Goal: Task Accomplishment & Management: Manage account settings

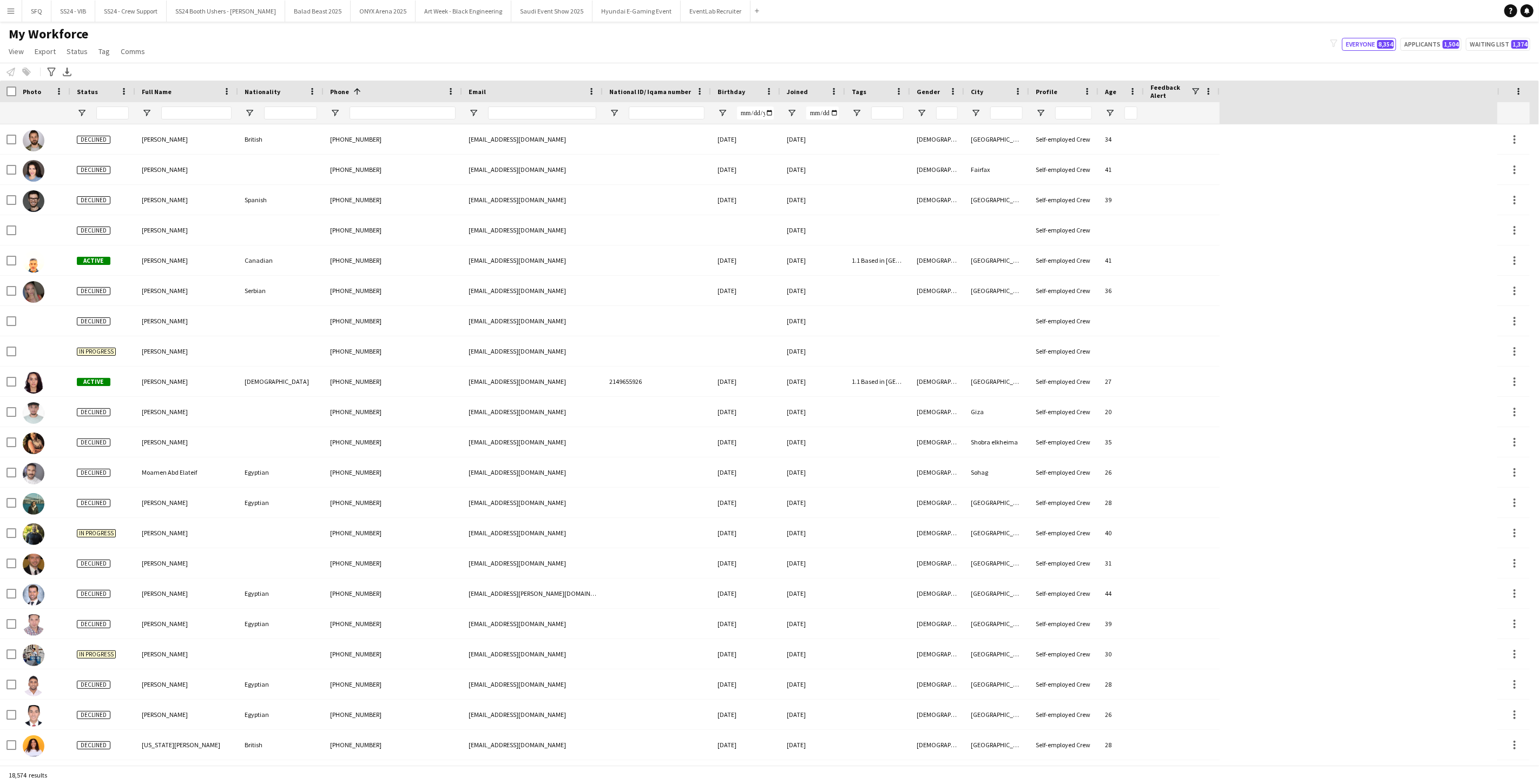
click at [808, 58] on div "My Workforce View Views Default view [PERSON_NAME] [PERSON_NAME] [PERSON_NAME] …" at bounding box center [770, 45] width 1539 height 37
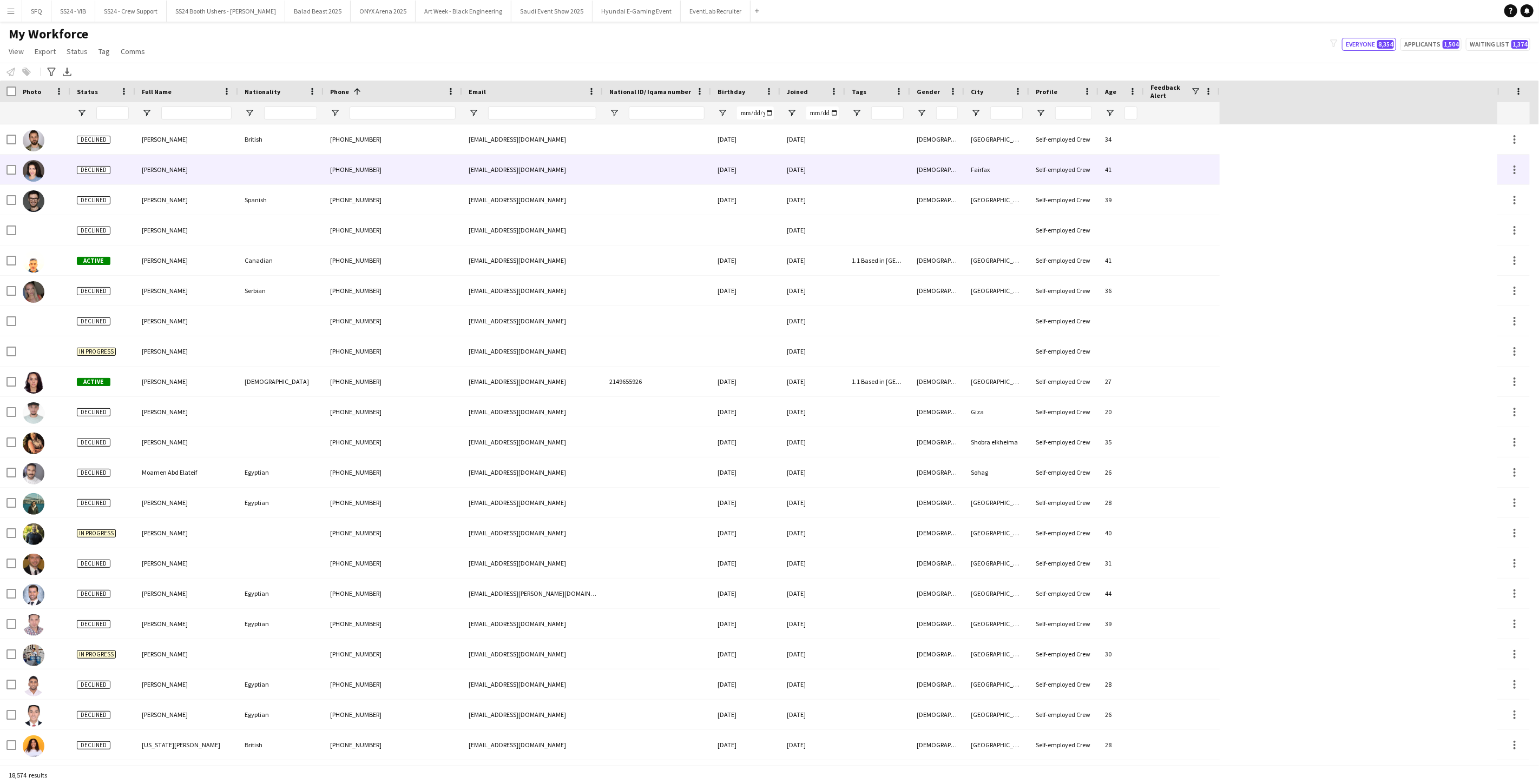
click at [65, 170] on div at bounding box center [44, 170] width 54 height 30
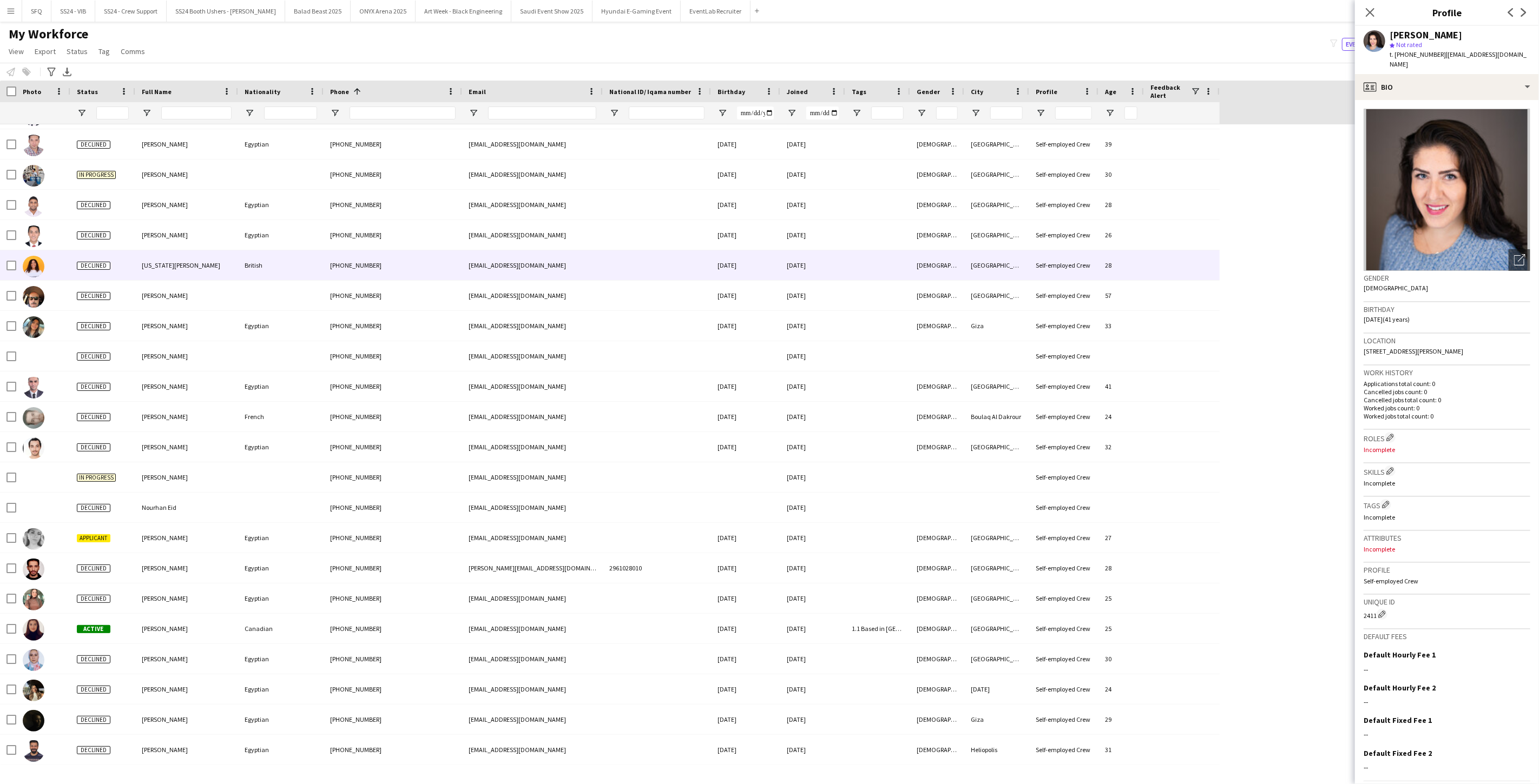
scroll to position [481, 0]
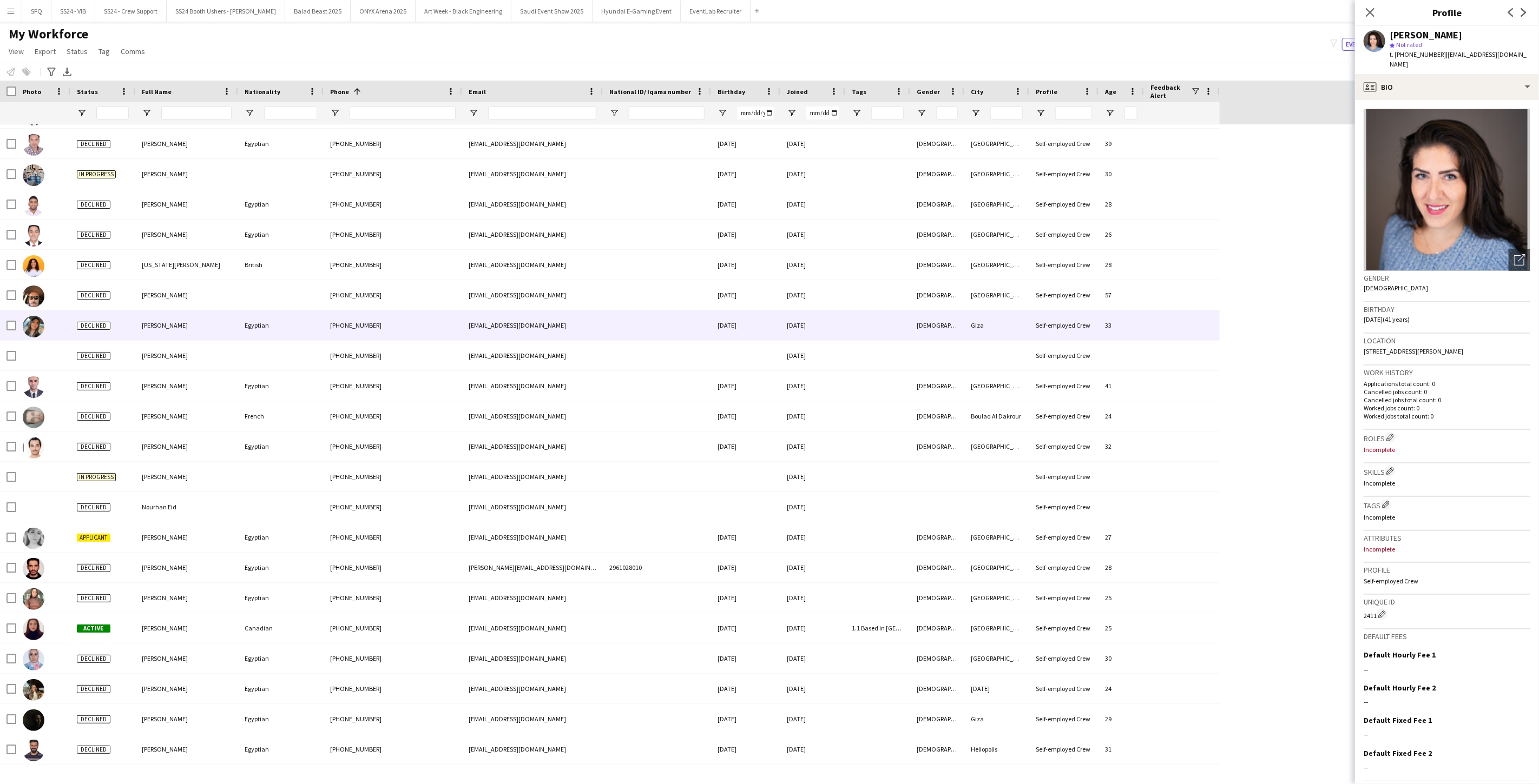
click at [463, 336] on div "[EMAIL_ADDRESS][DOMAIN_NAME]" at bounding box center [532, 325] width 141 height 30
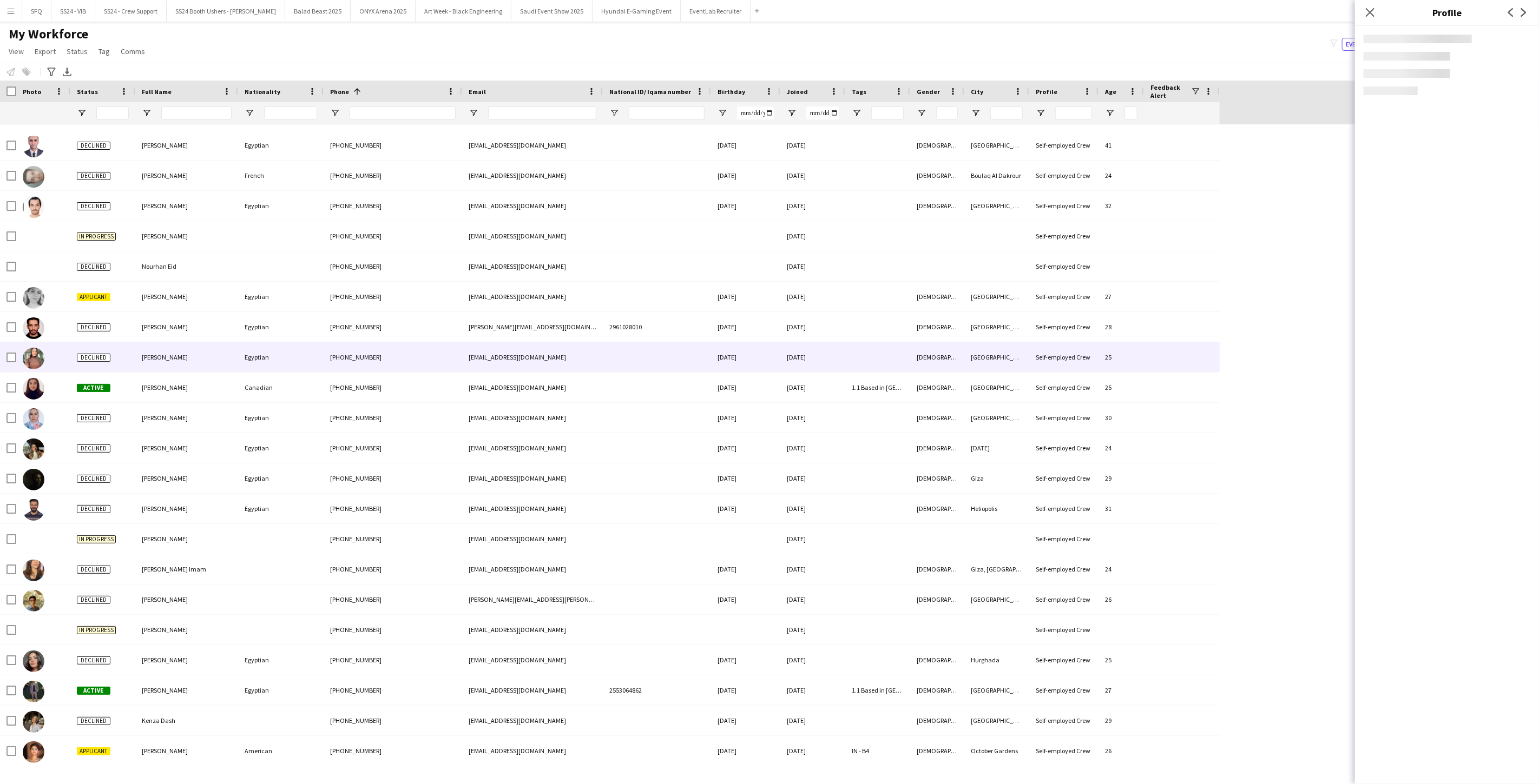
scroll to position [976, 0]
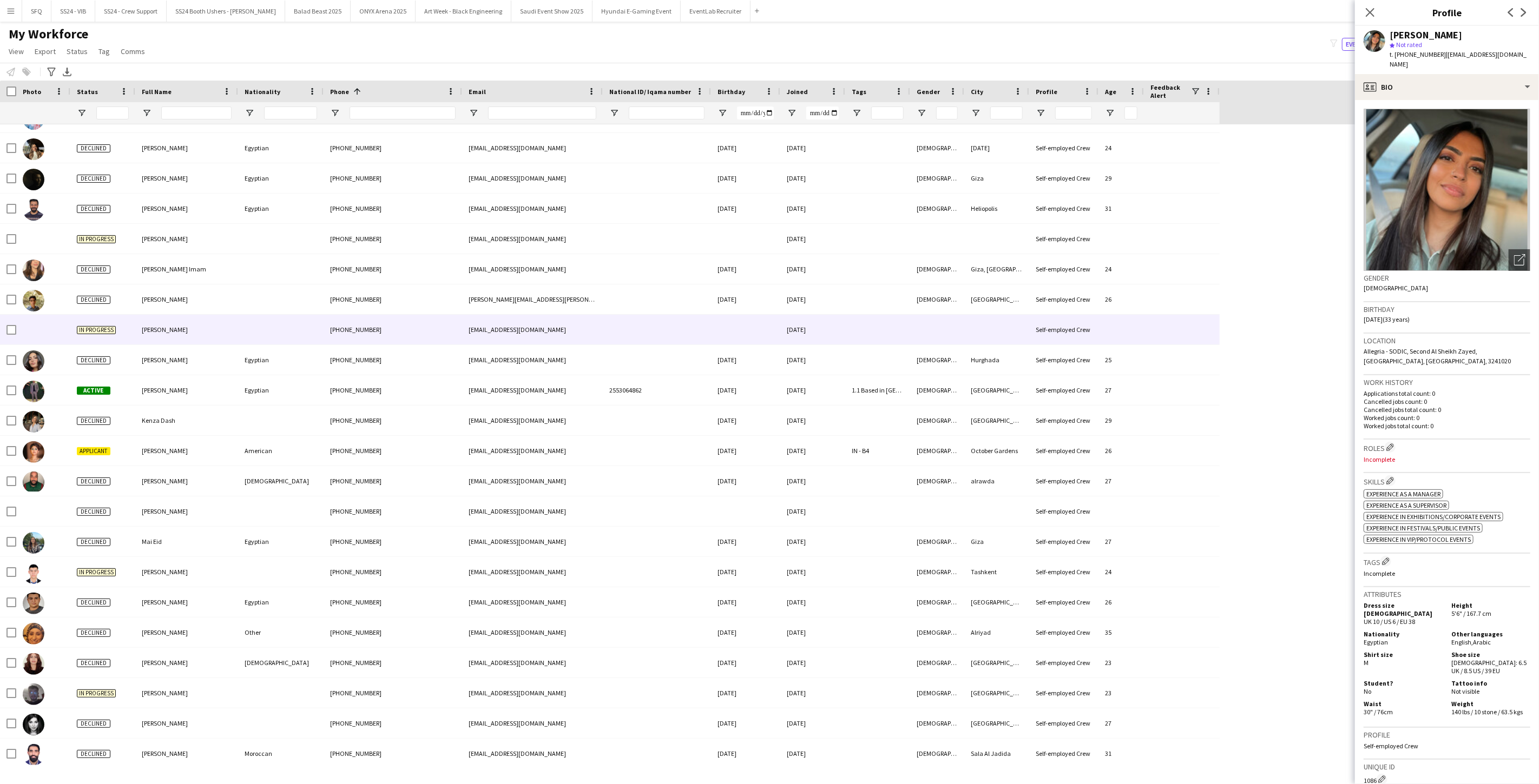
click at [463, 336] on div "[EMAIL_ADDRESS][DOMAIN_NAME]" at bounding box center [532, 329] width 141 height 30
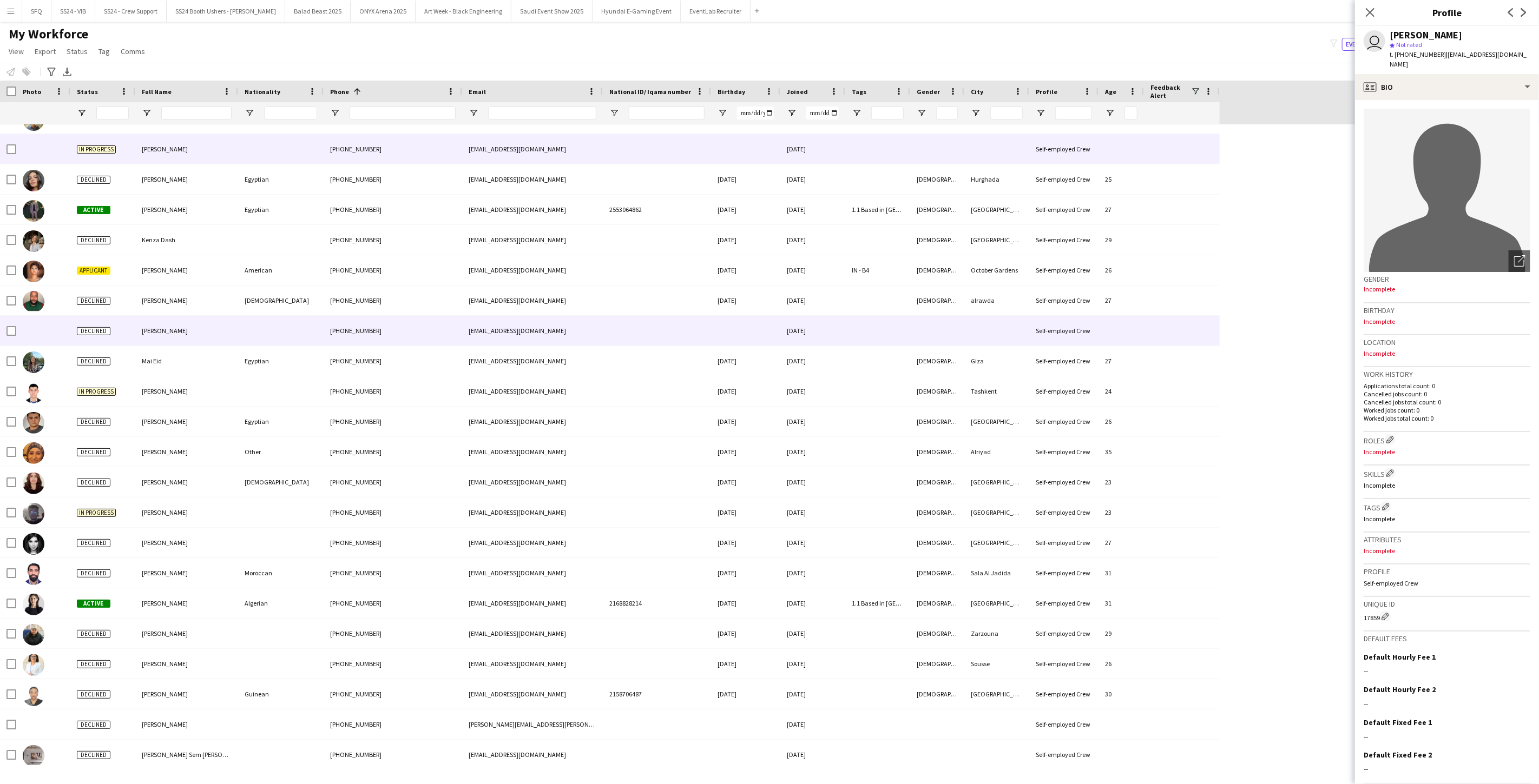
click at [463, 336] on div "[EMAIL_ADDRESS][DOMAIN_NAME]" at bounding box center [532, 330] width 141 height 30
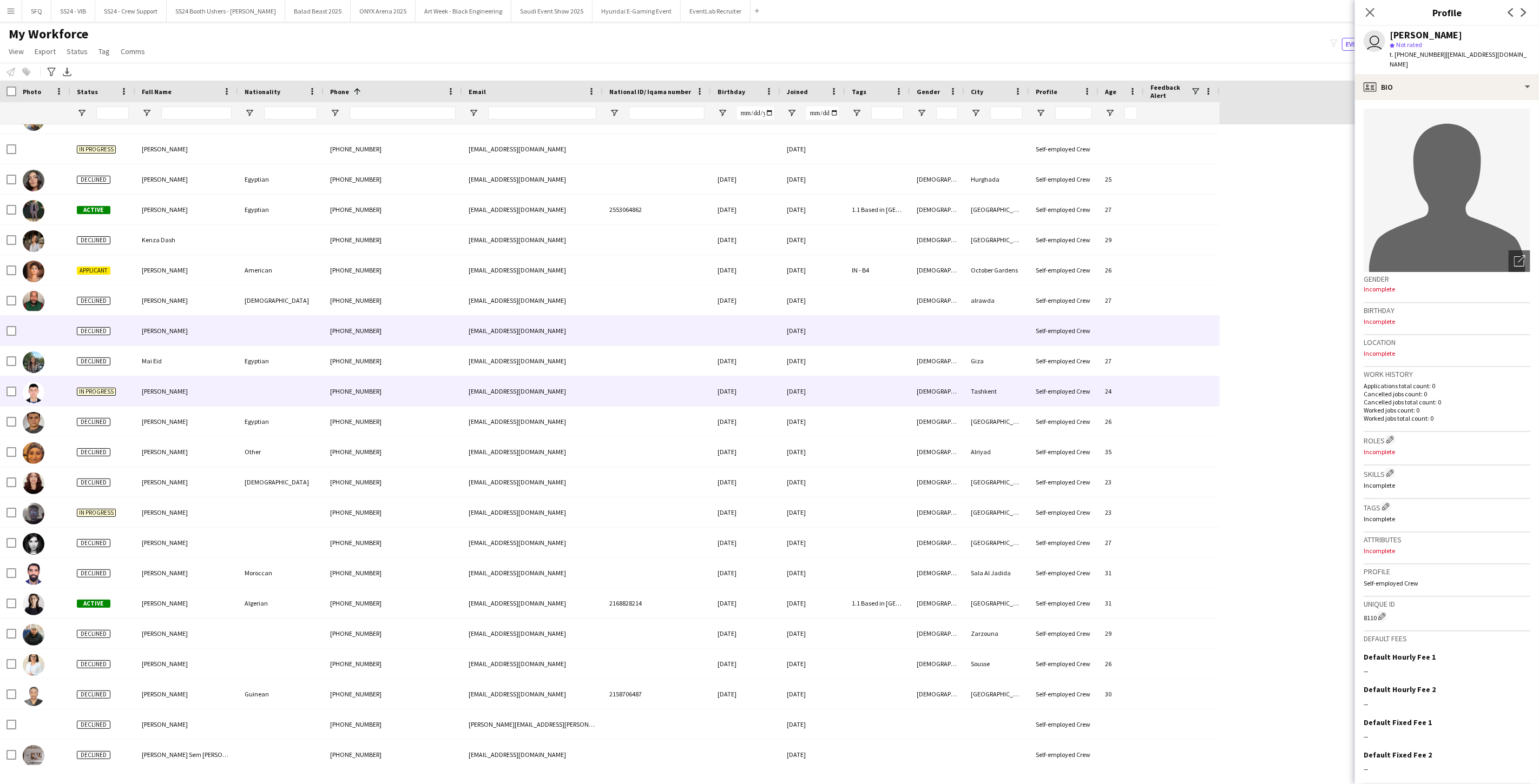
click at [439, 398] on div "[PHONE_NUMBER]" at bounding box center [393, 392] width 139 height 30
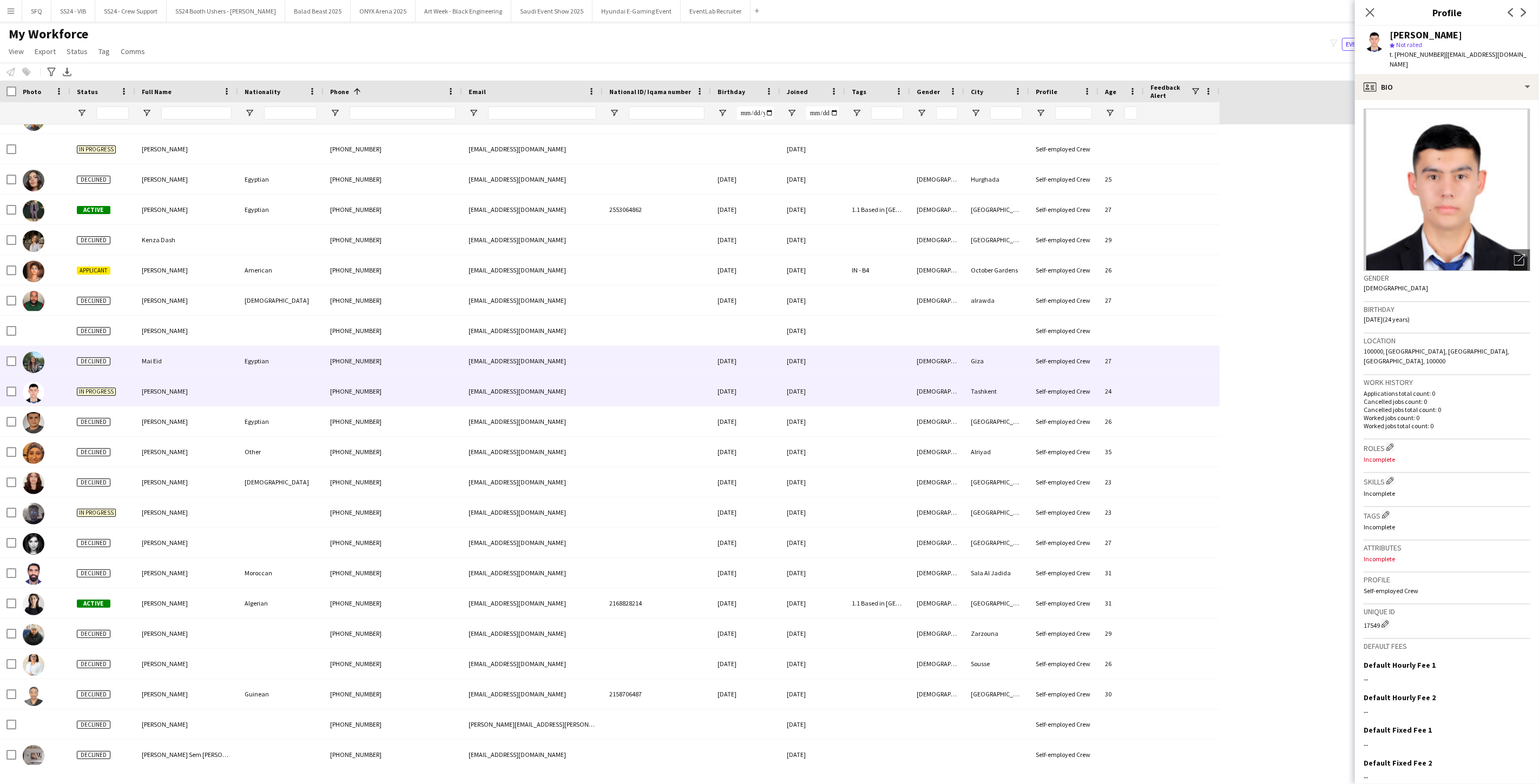
click at [431, 361] on div "[PHONE_NUMBER]" at bounding box center [393, 361] width 139 height 30
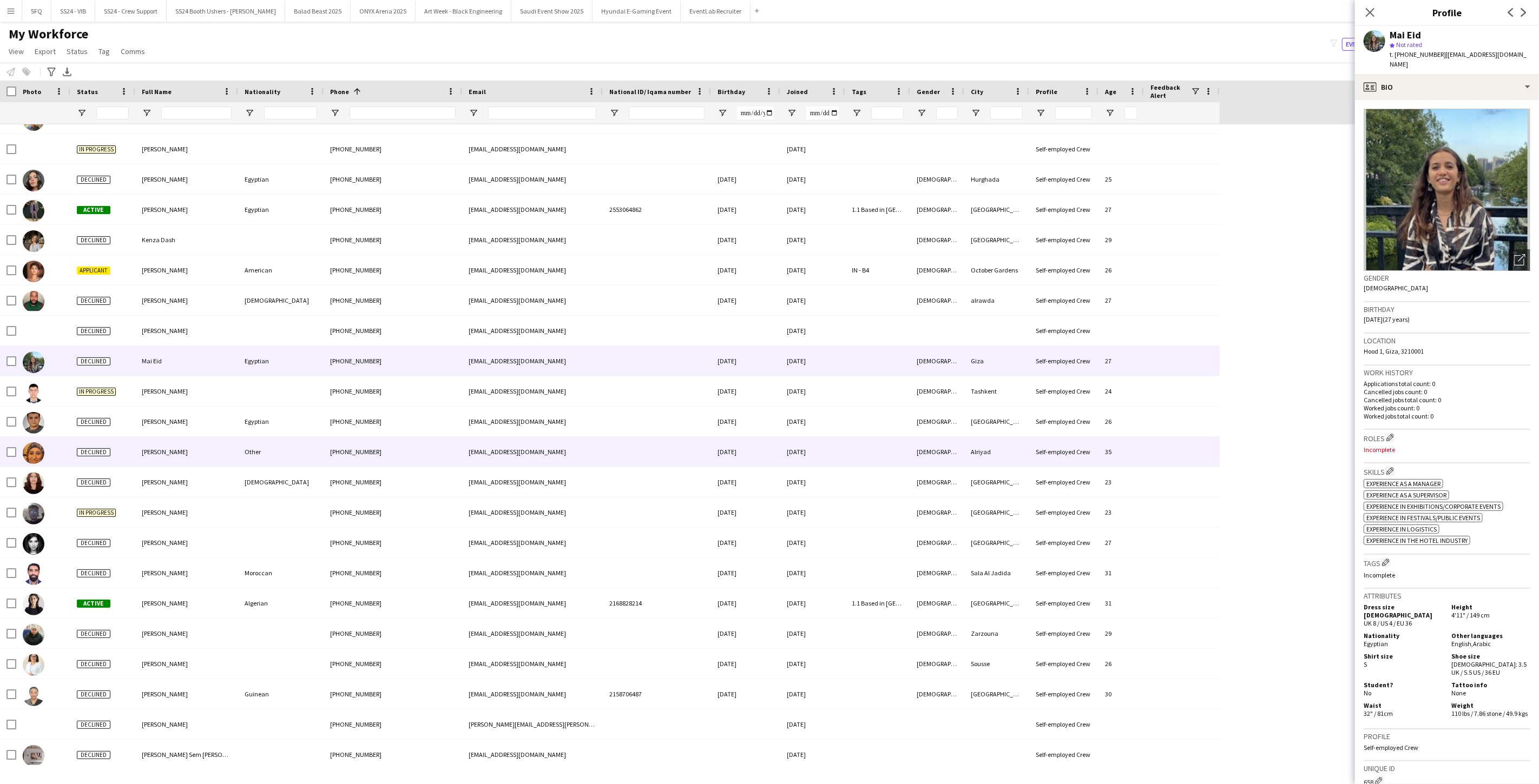
click at [392, 455] on div "[PHONE_NUMBER]" at bounding box center [393, 452] width 139 height 30
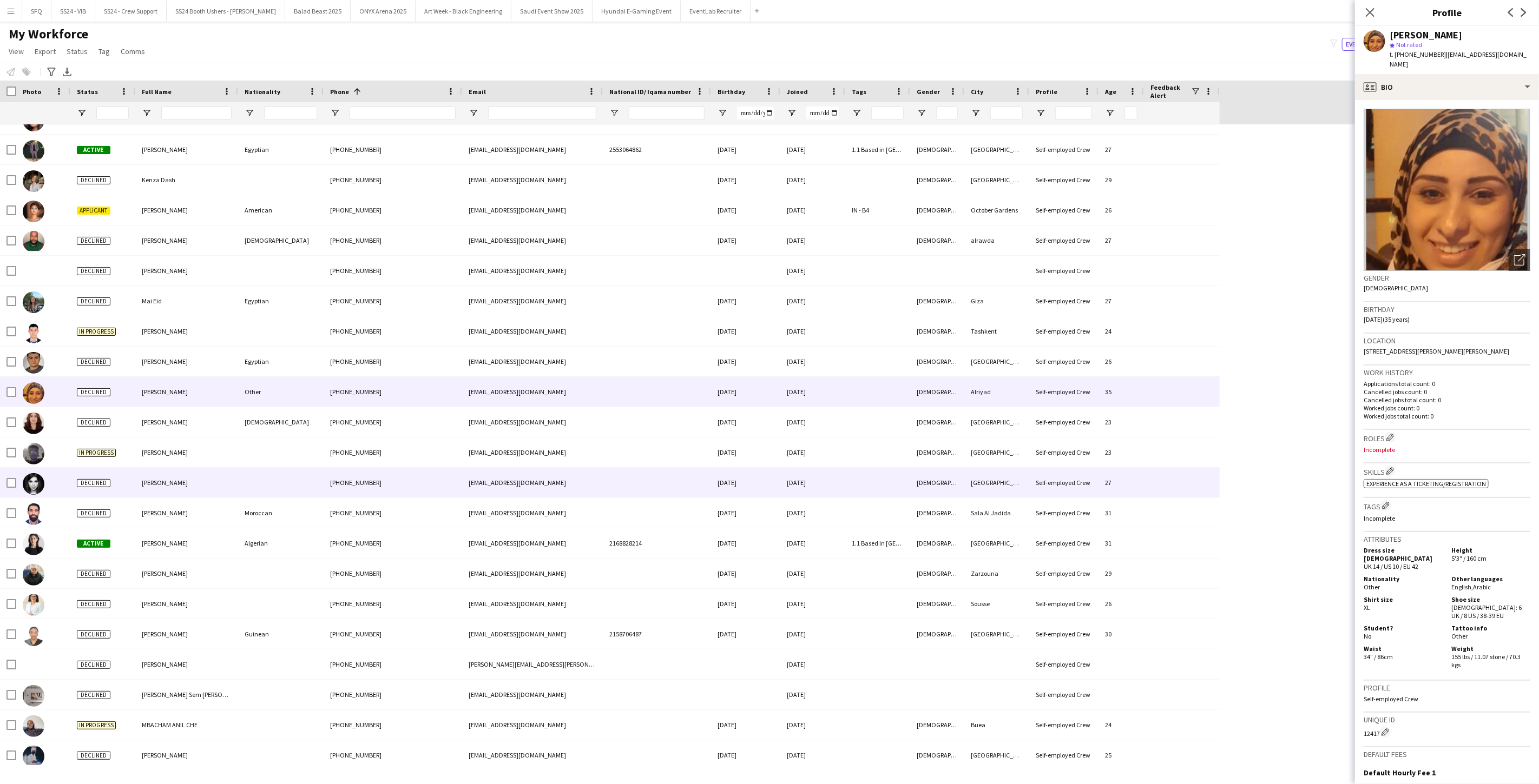
click at [397, 485] on div "[PHONE_NUMBER]" at bounding box center [393, 483] width 139 height 30
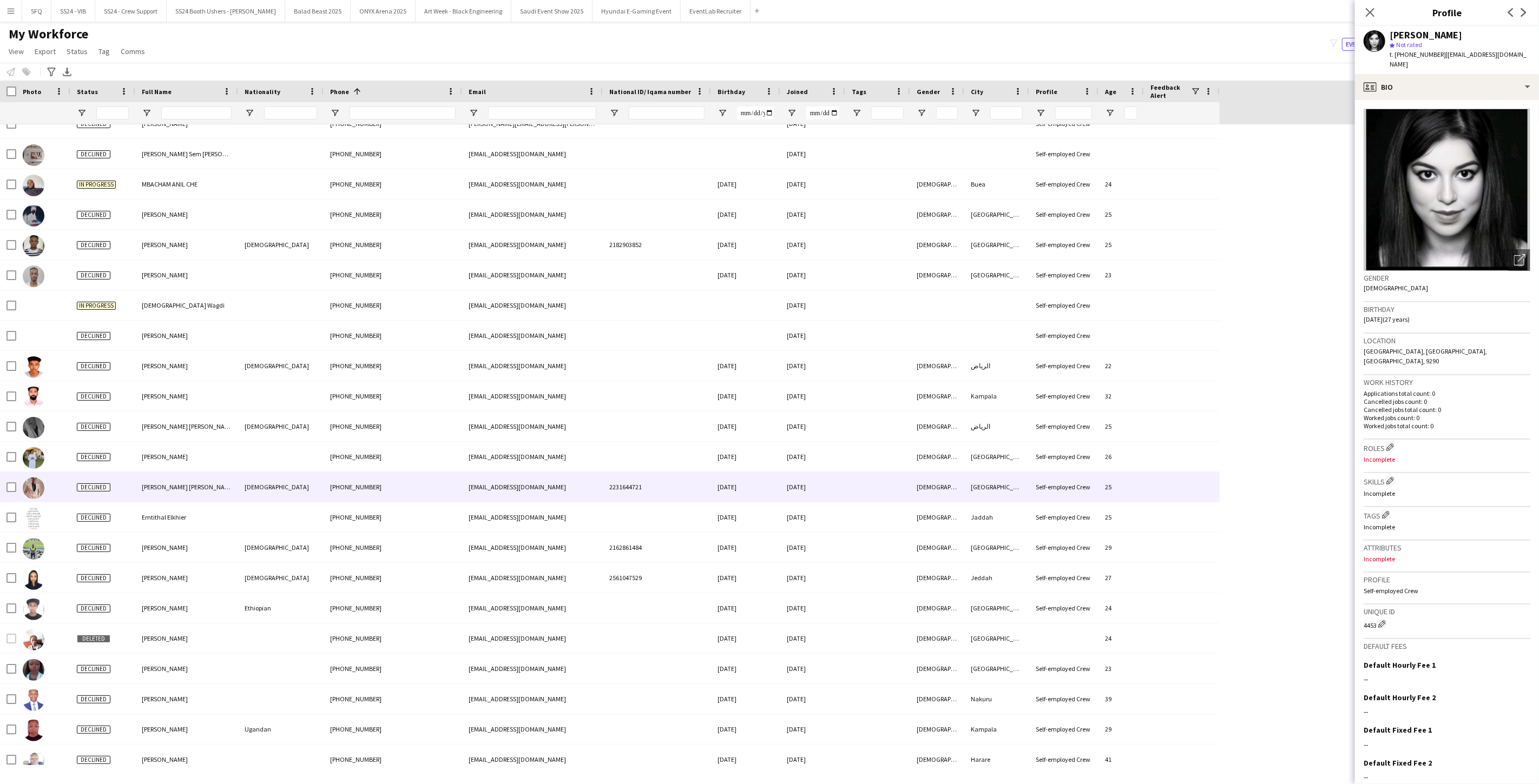
click at [397, 486] on div "[PHONE_NUMBER]" at bounding box center [393, 486] width 139 height 30
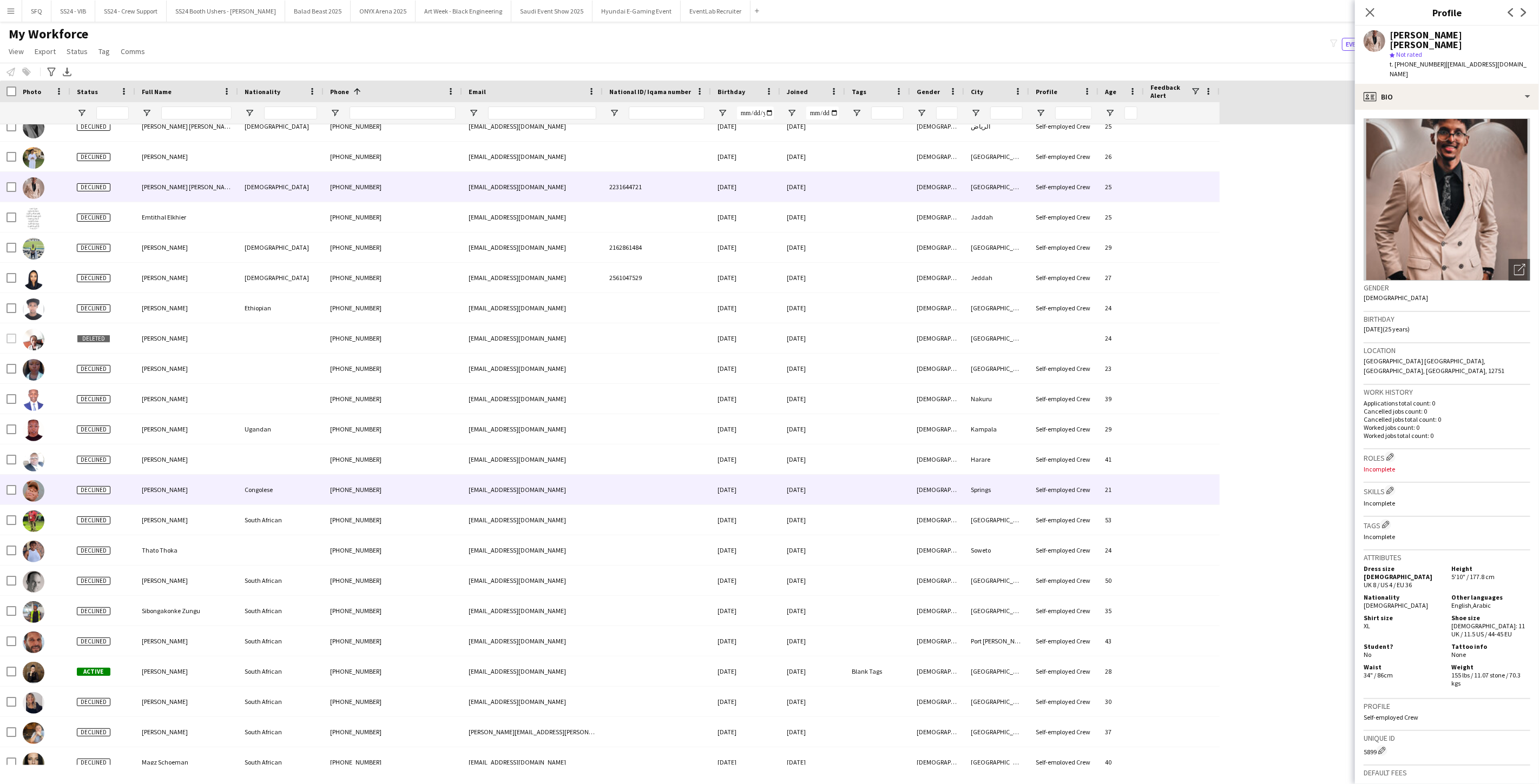
click at [397, 486] on div "[PHONE_NUMBER]" at bounding box center [393, 489] width 139 height 30
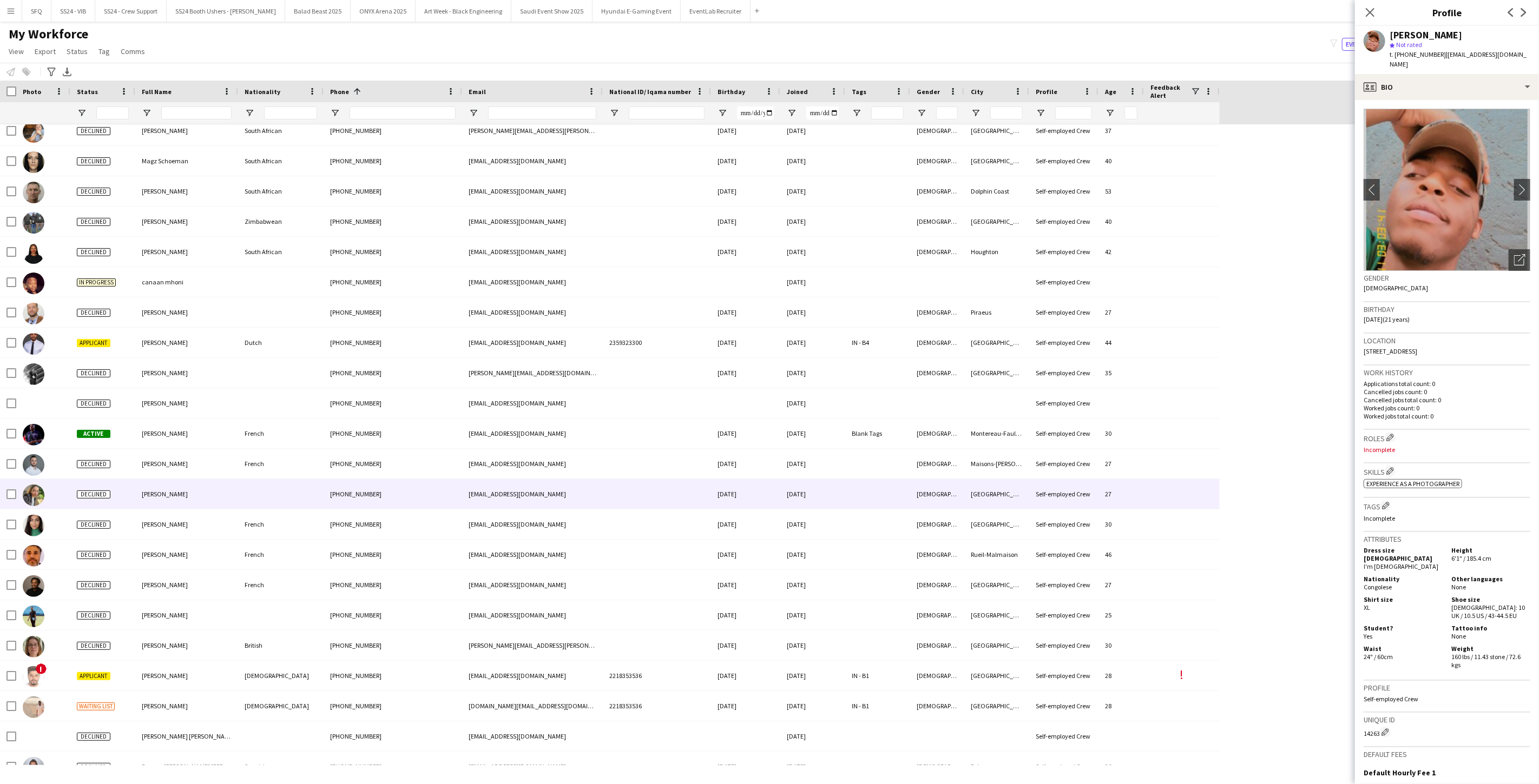
click at [400, 486] on div "[PHONE_NUMBER]" at bounding box center [393, 494] width 139 height 30
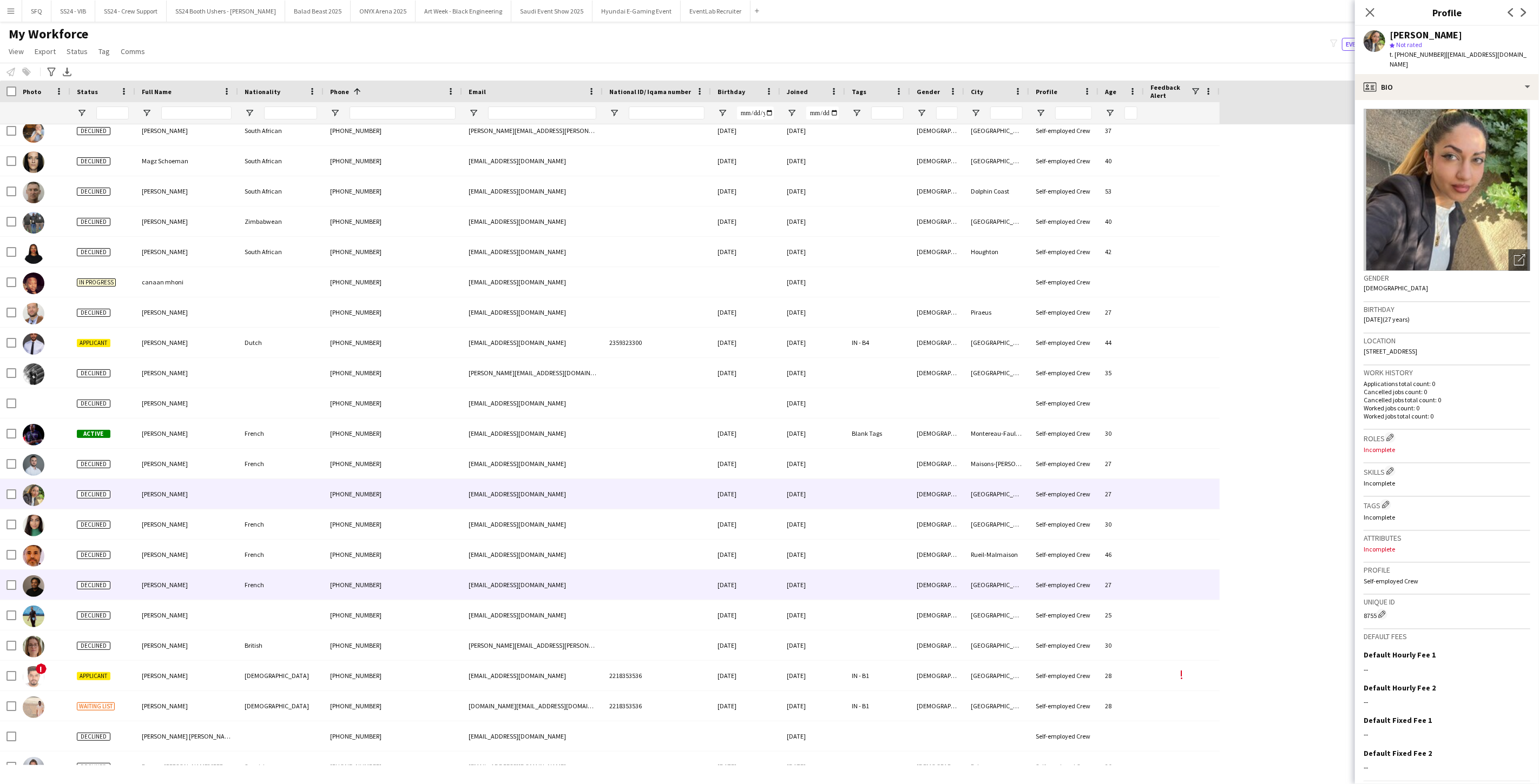
click at [342, 584] on div "[PHONE_NUMBER]" at bounding box center [393, 584] width 139 height 30
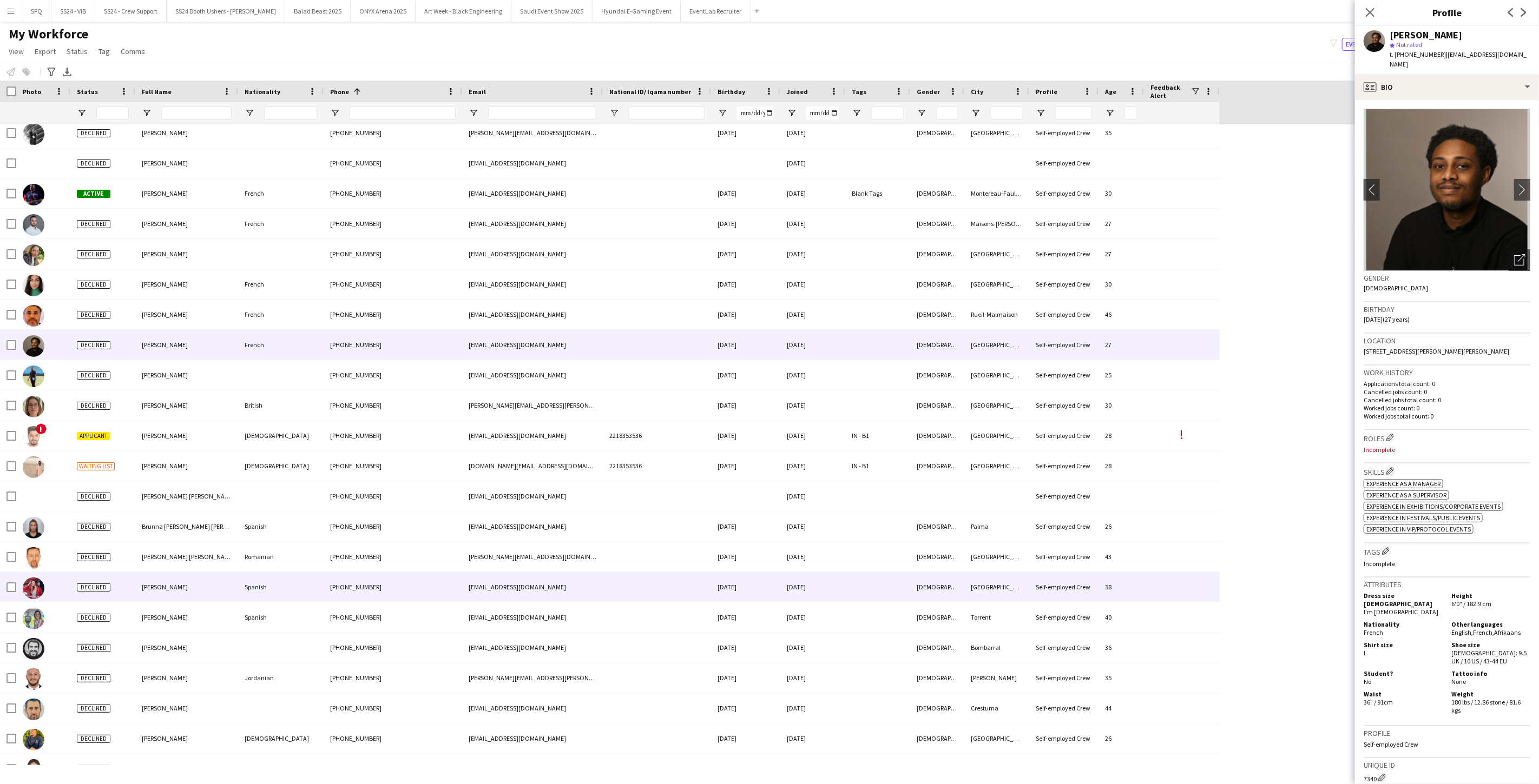
click at [342, 584] on div "[PHONE_NUMBER]" at bounding box center [393, 587] width 139 height 30
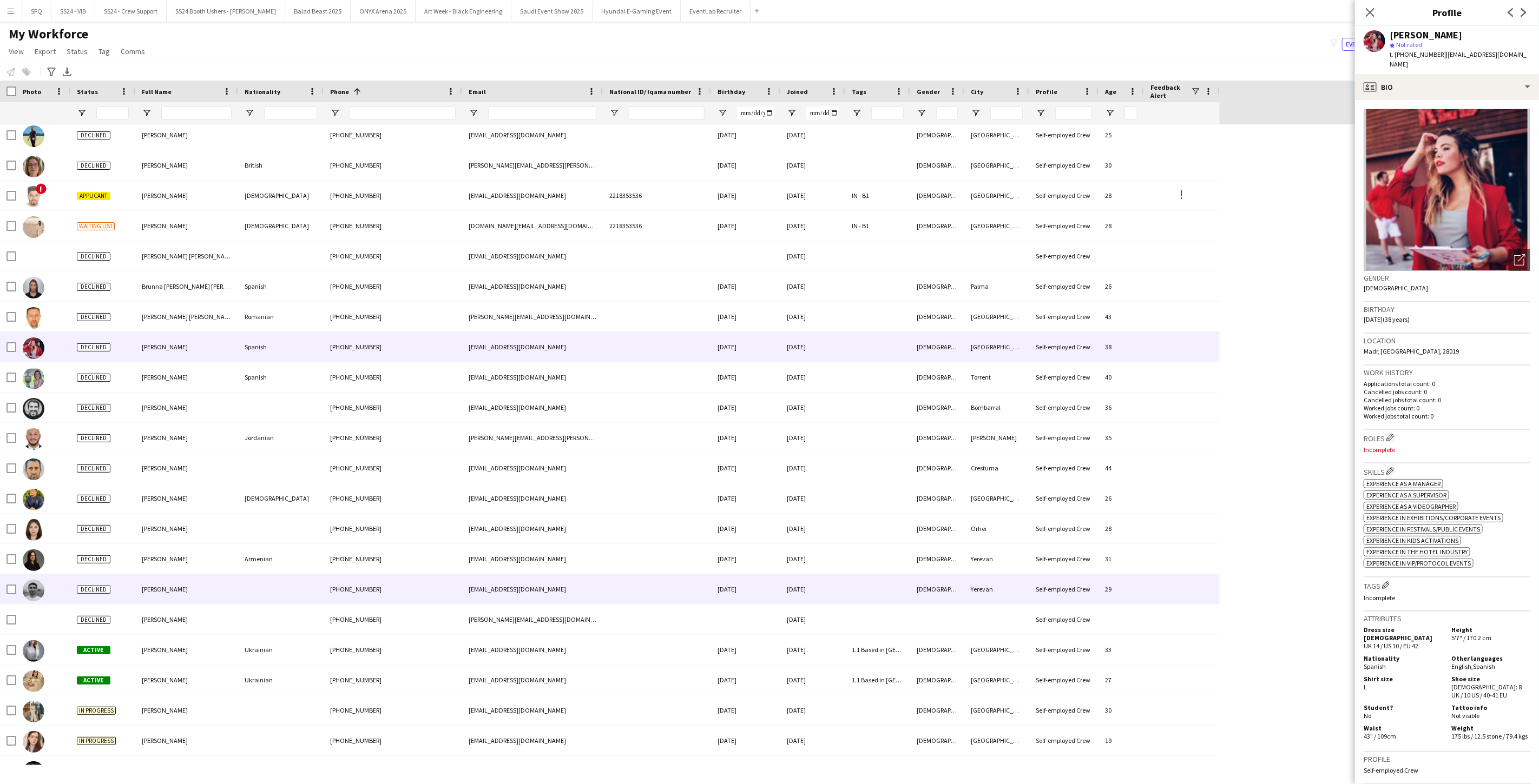
click at [342, 584] on div "[PHONE_NUMBER]" at bounding box center [393, 589] width 139 height 30
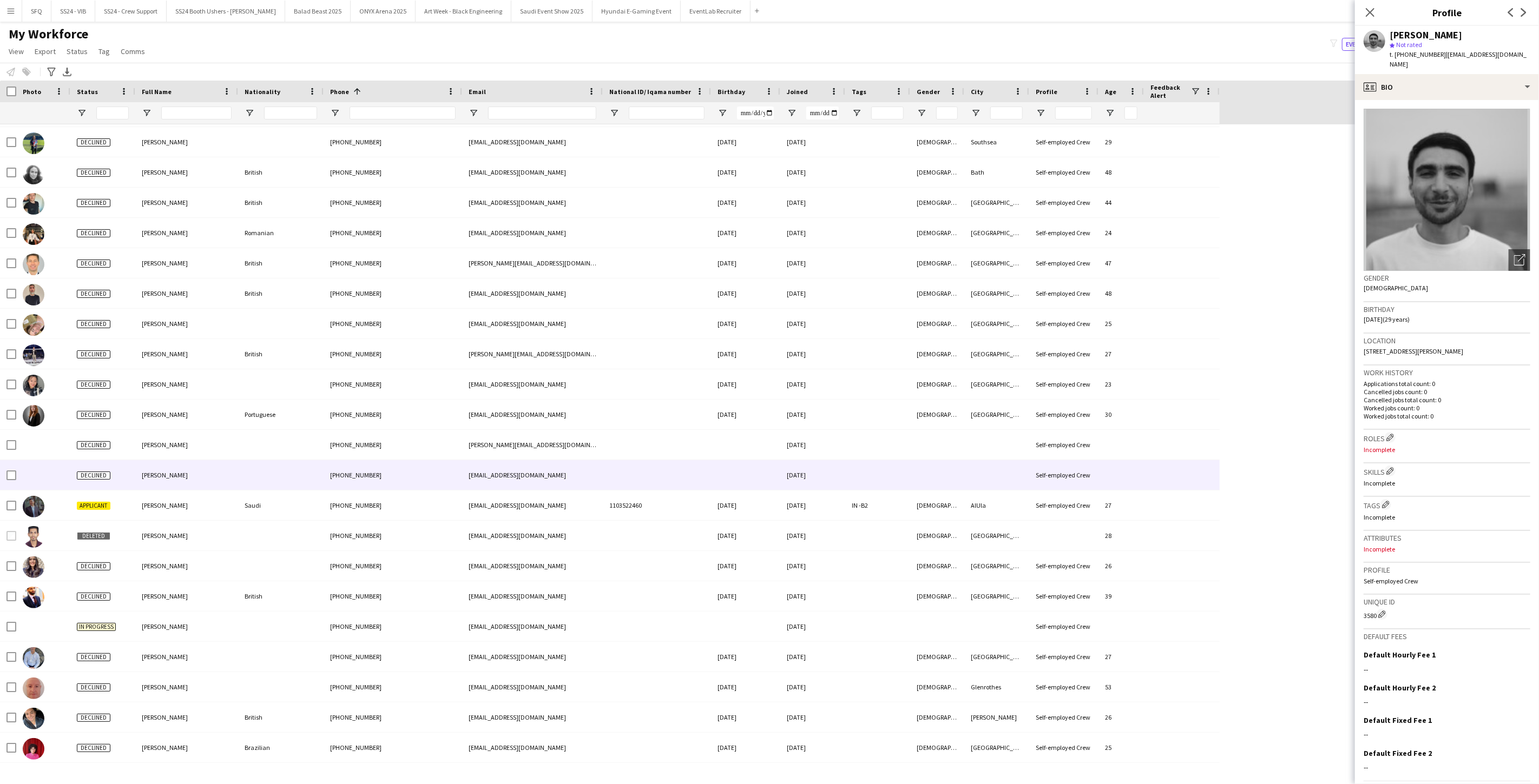
click at [361, 487] on div "[PHONE_NUMBER]" at bounding box center [393, 475] width 139 height 30
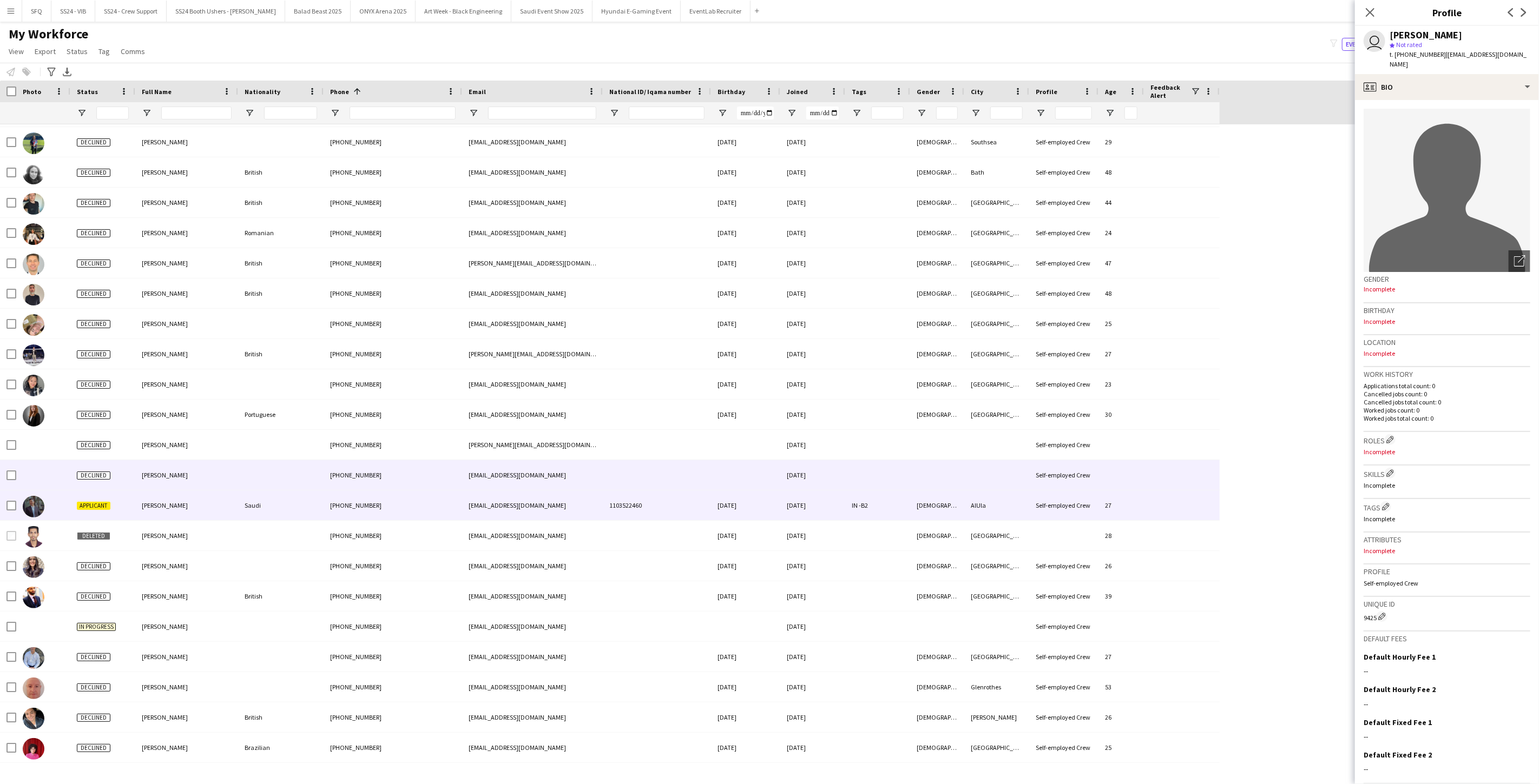
click at [360, 499] on div "[PHONE_NUMBER]" at bounding box center [393, 505] width 139 height 30
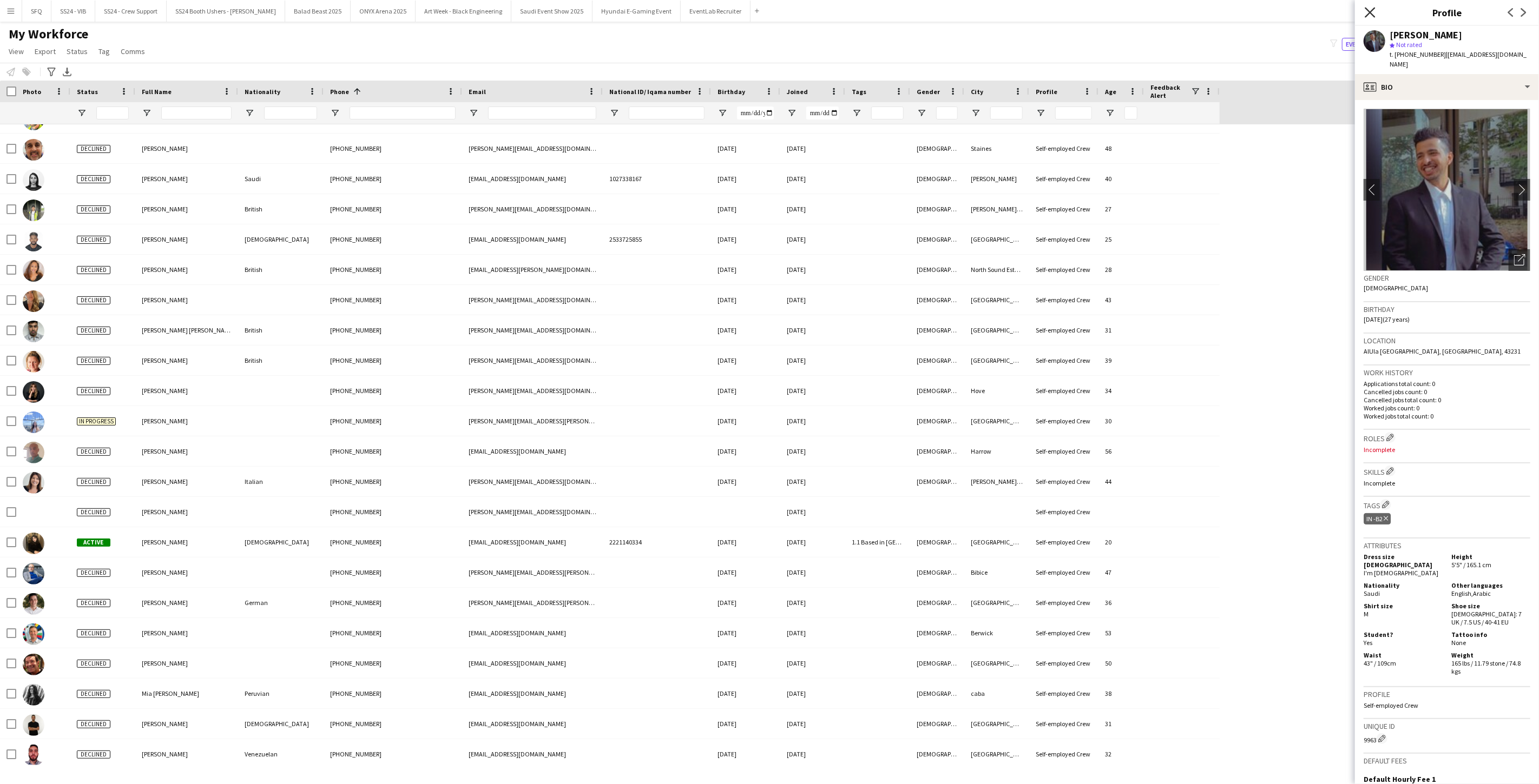
click at [1153, 11] on icon at bounding box center [1369, 12] width 11 height 11
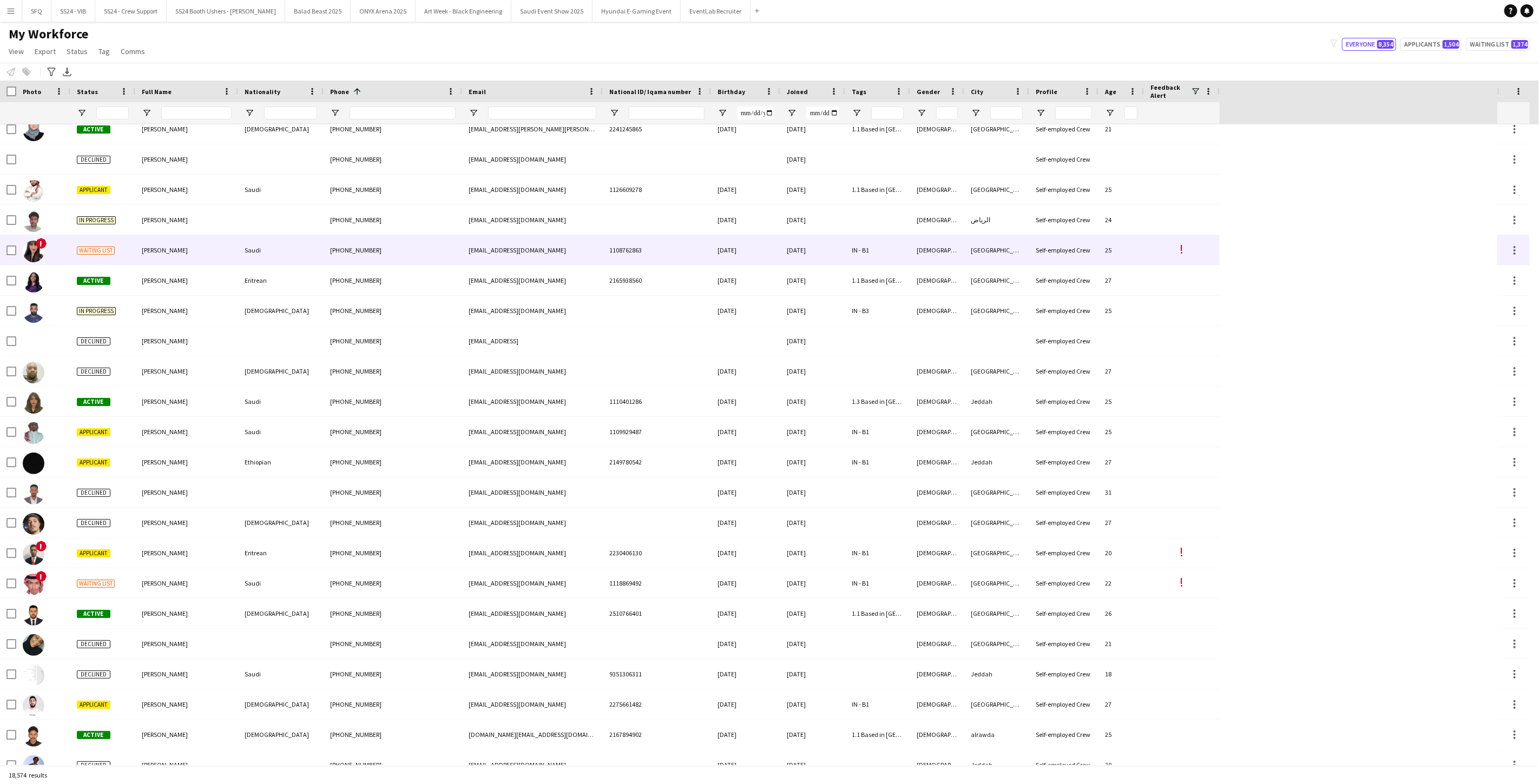
click at [143, 252] on span "[PERSON_NAME]" at bounding box center [164, 250] width 46 height 8
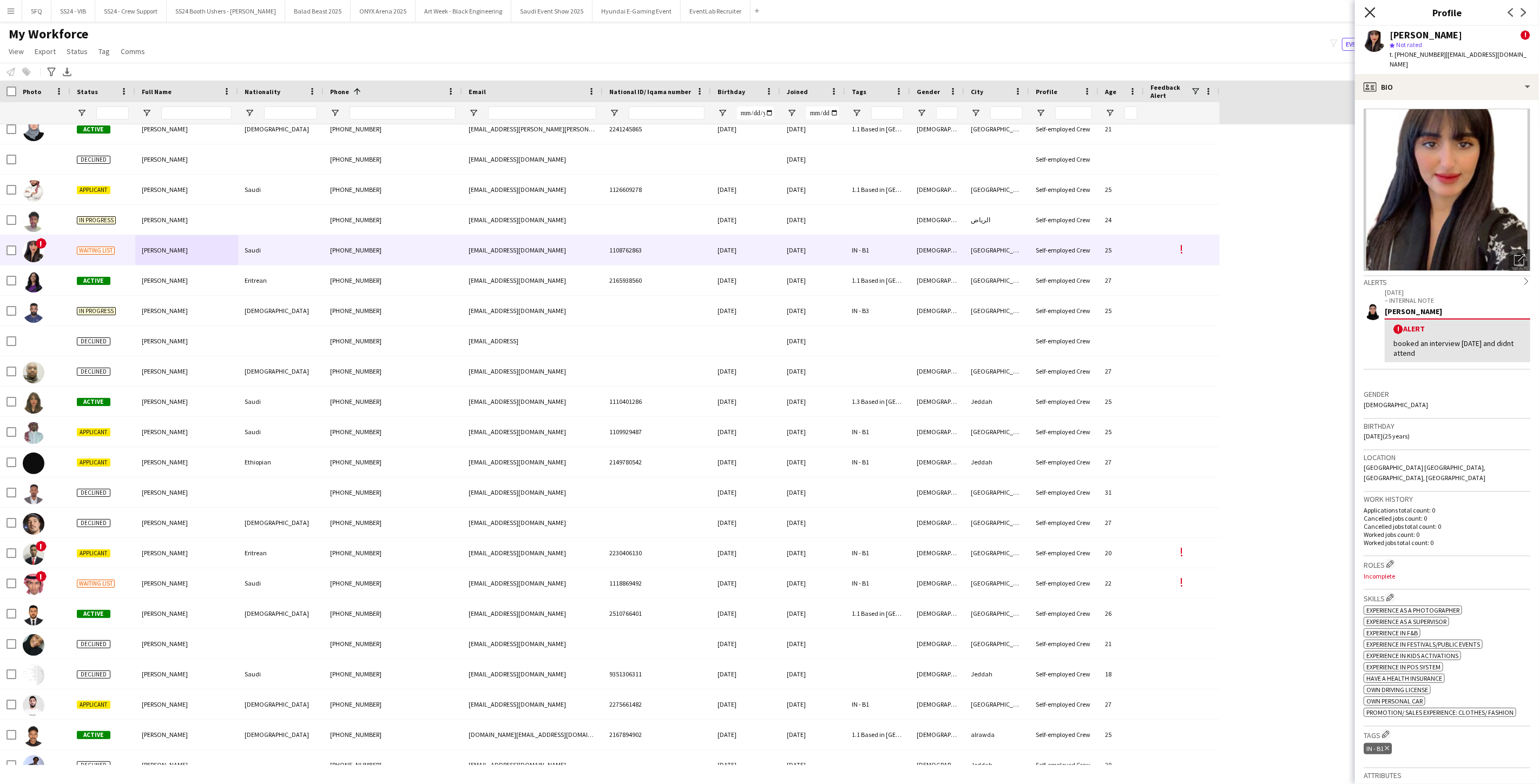
click at [1153, 8] on icon "Close pop-in" at bounding box center [1369, 12] width 11 height 11
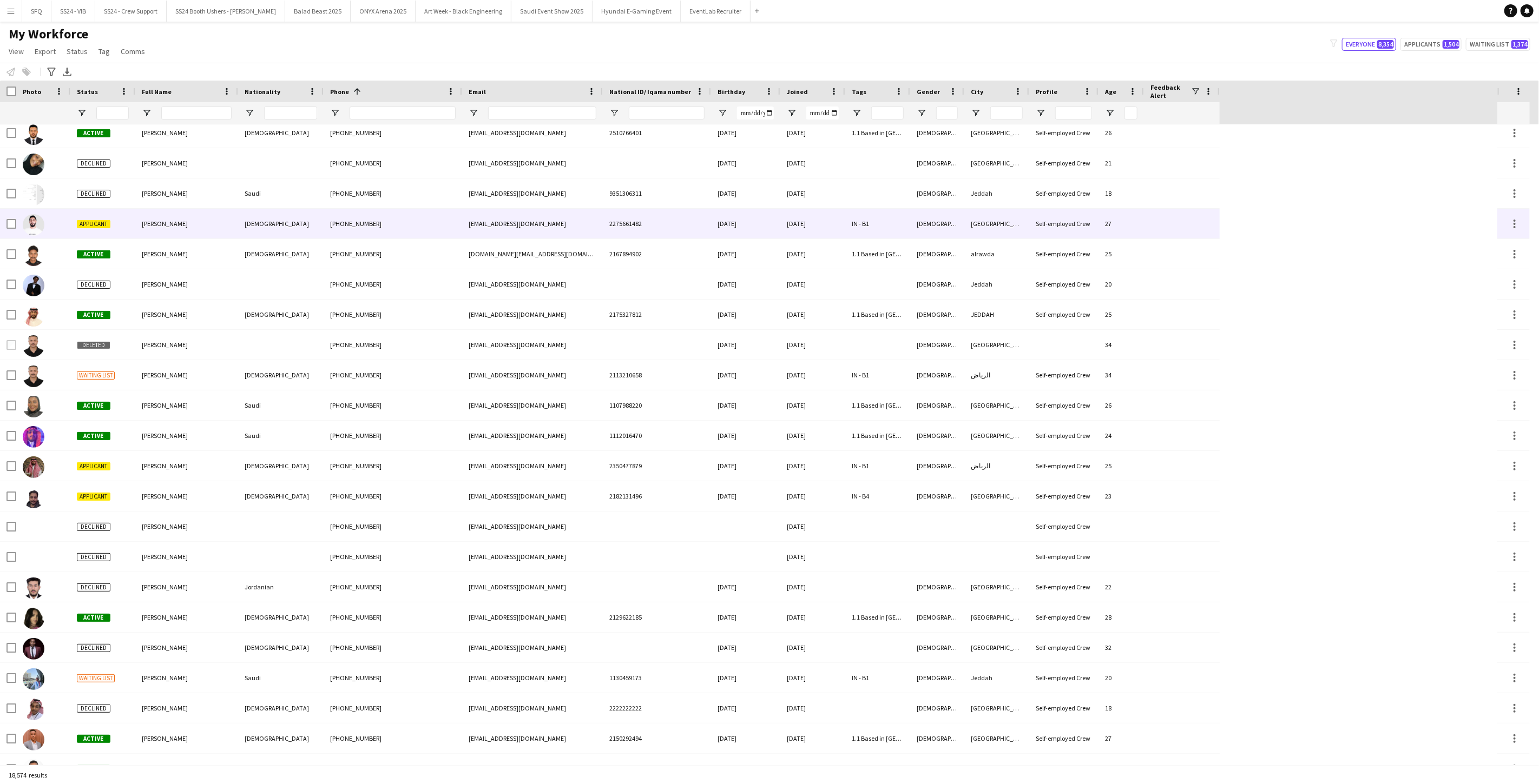
click at [79, 232] on div "Applicant" at bounding box center [103, 223] width 65 height 30
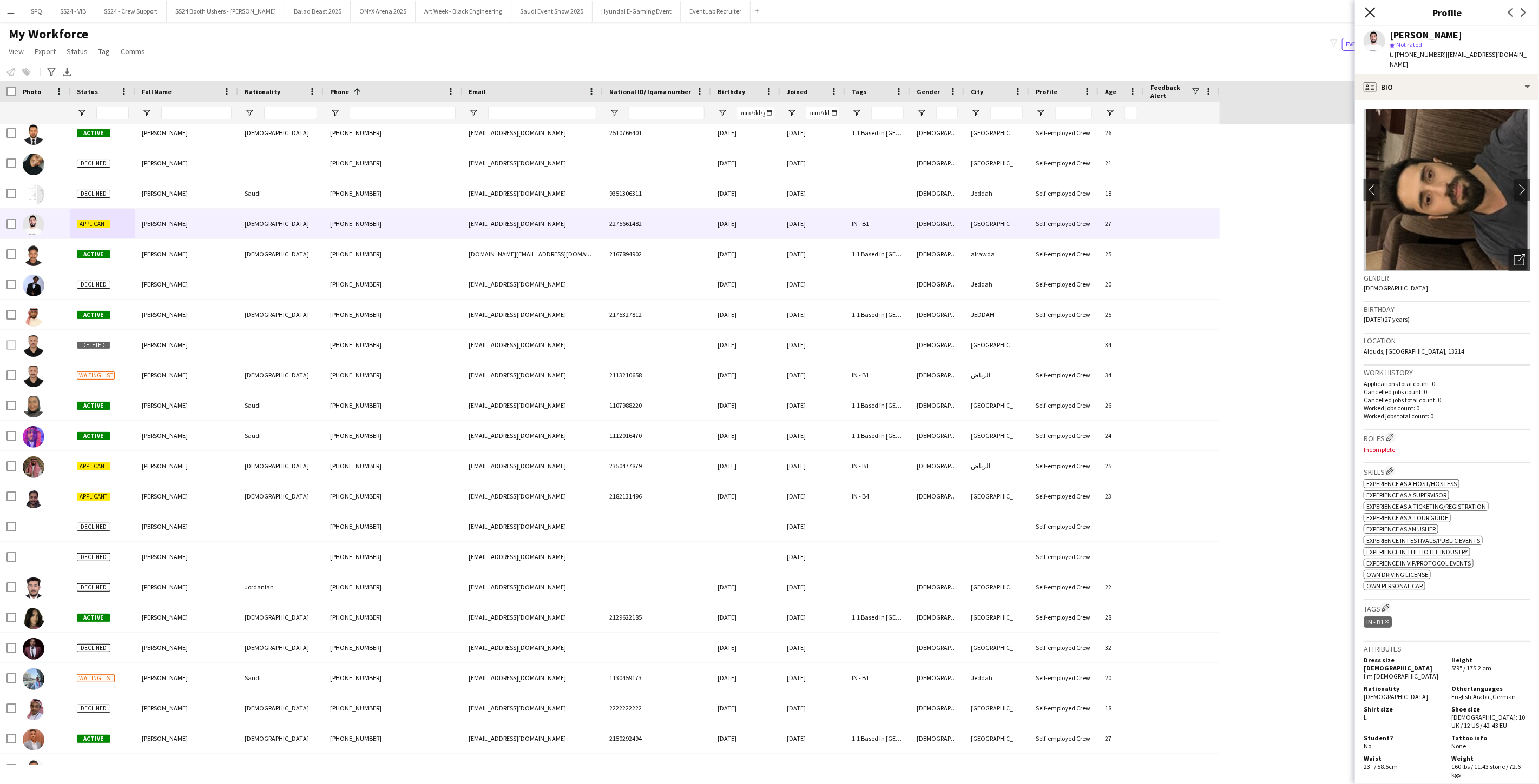
click at [1153, 16] on icon at bounding box center [1369, 12] width 11 height 11
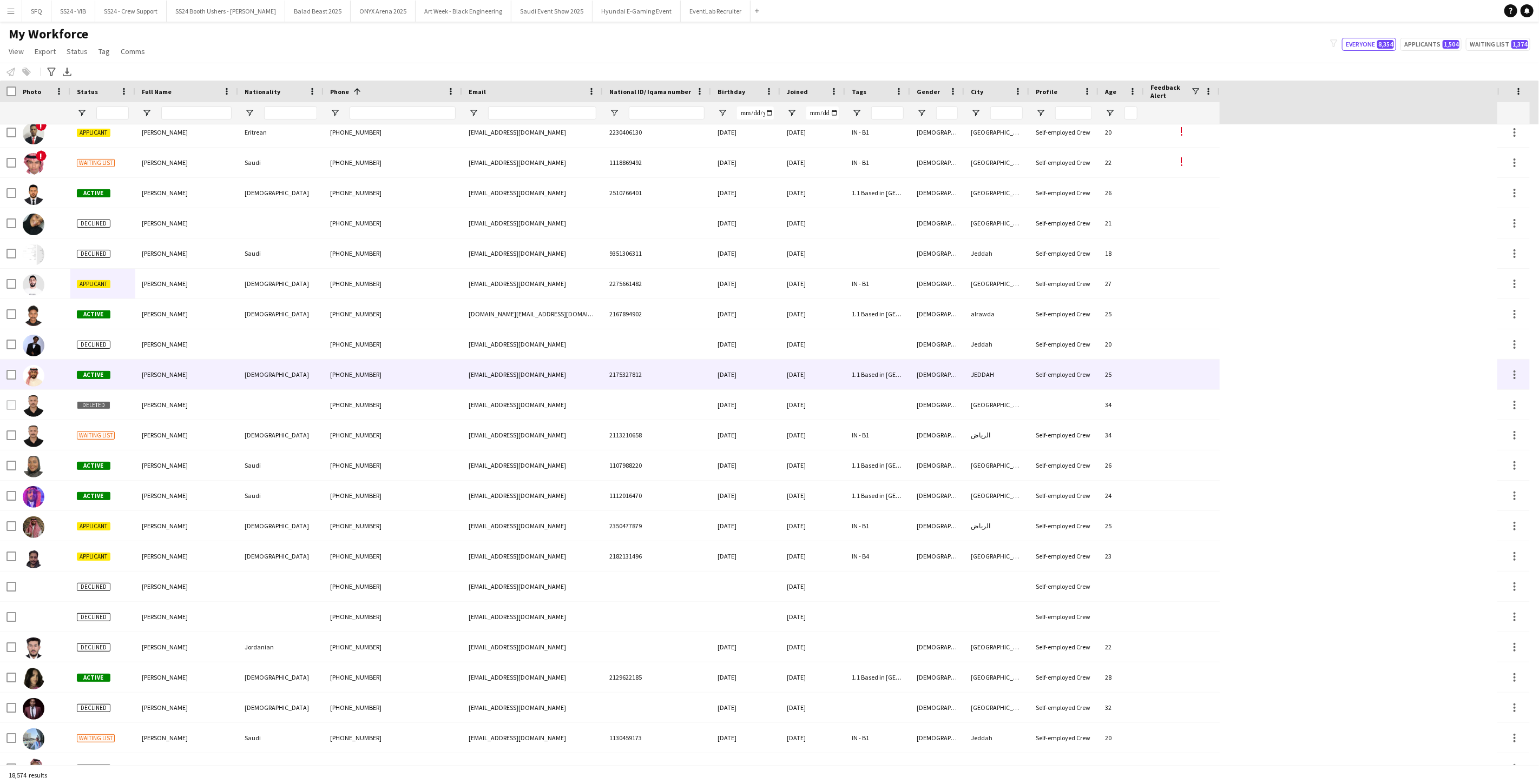
click at [179, 383] on div "[PERSON_NAME]" at bounding box center [187, 374] width 103 height 30
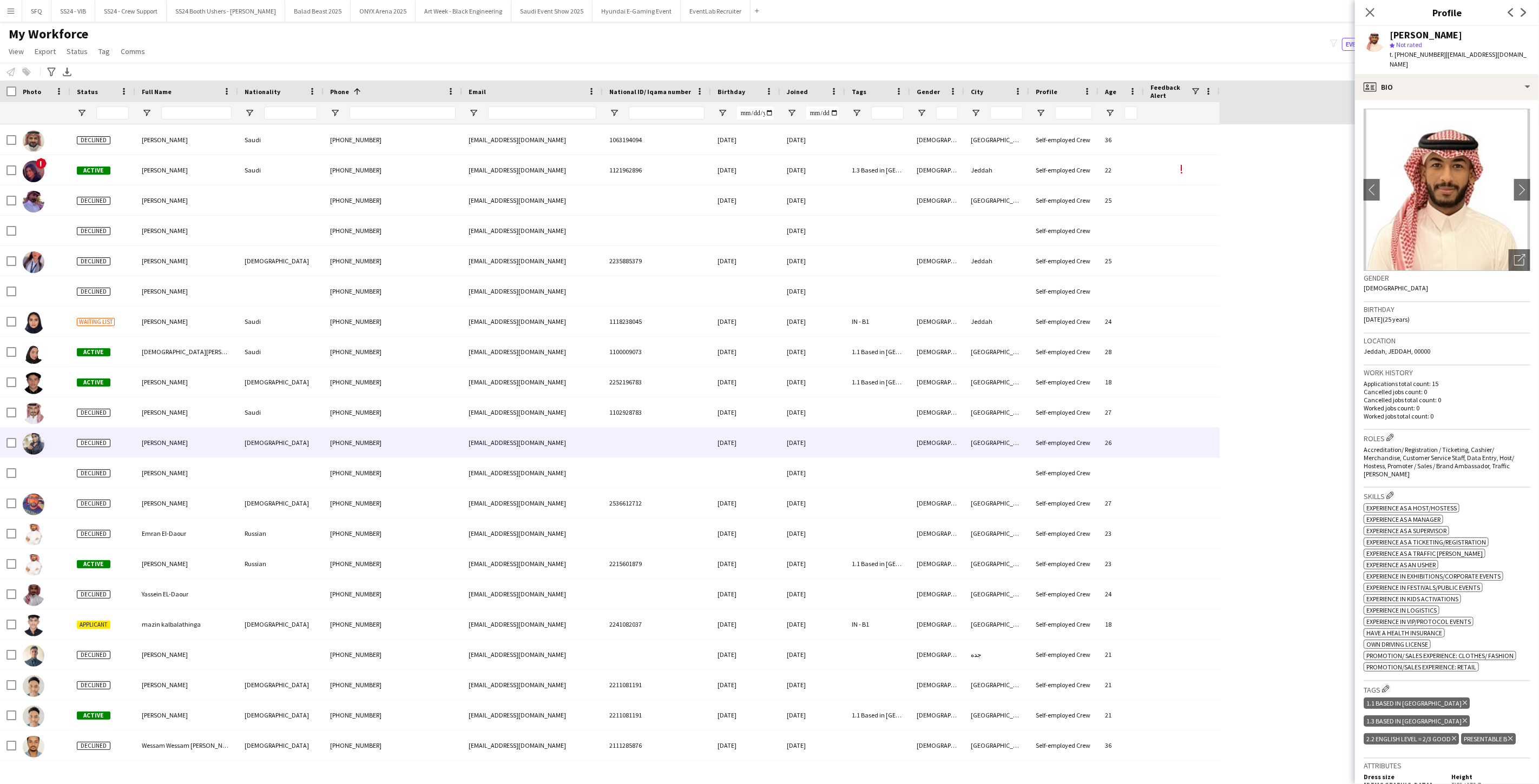
click at [225, 441] on div "[PERSON_NAME]" at bounding box center [187, 443] width 103 height 30
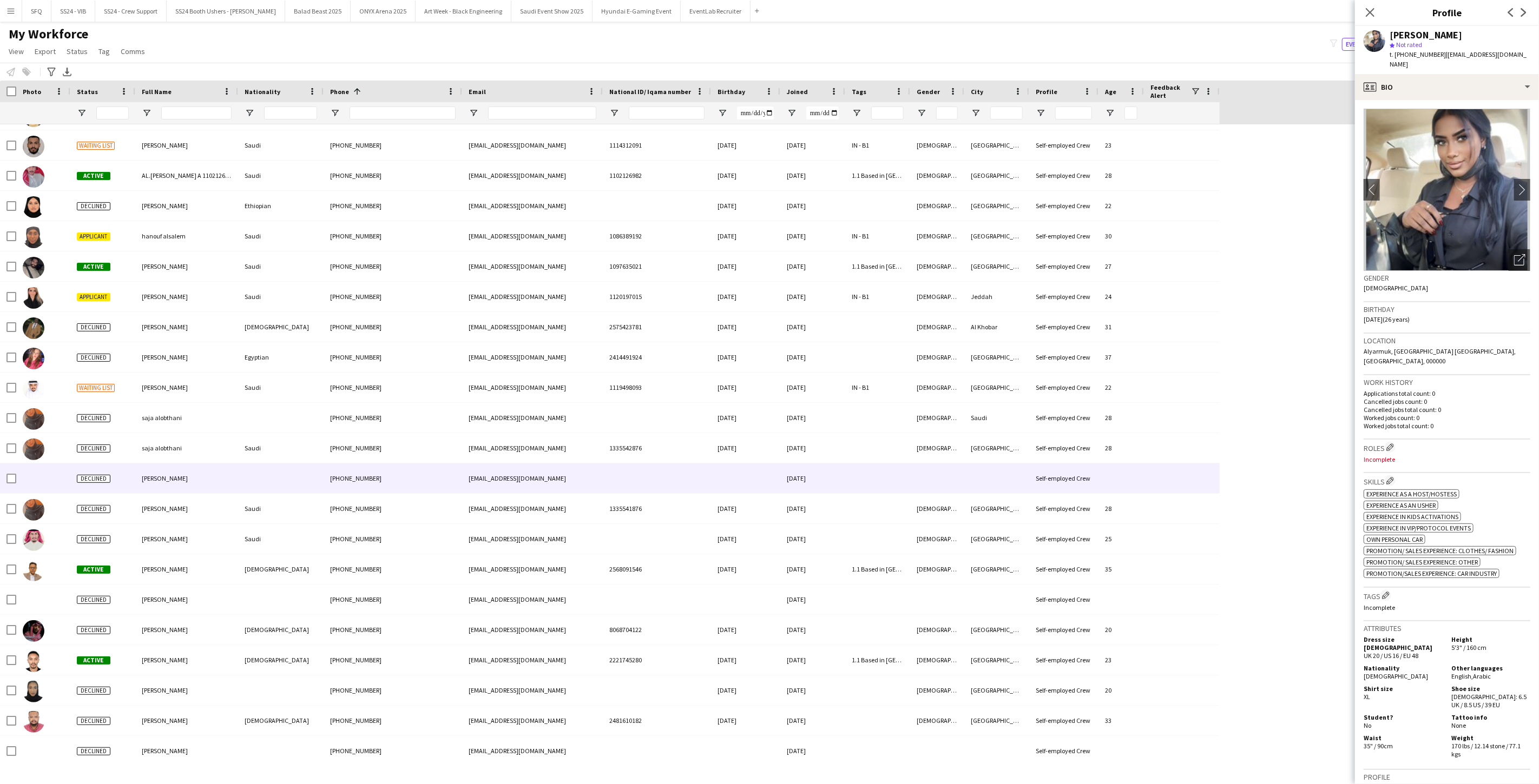
click at [220, 472] on div "[PERSON_NAME]" at bounding box center [187, 478] width 103 height 30
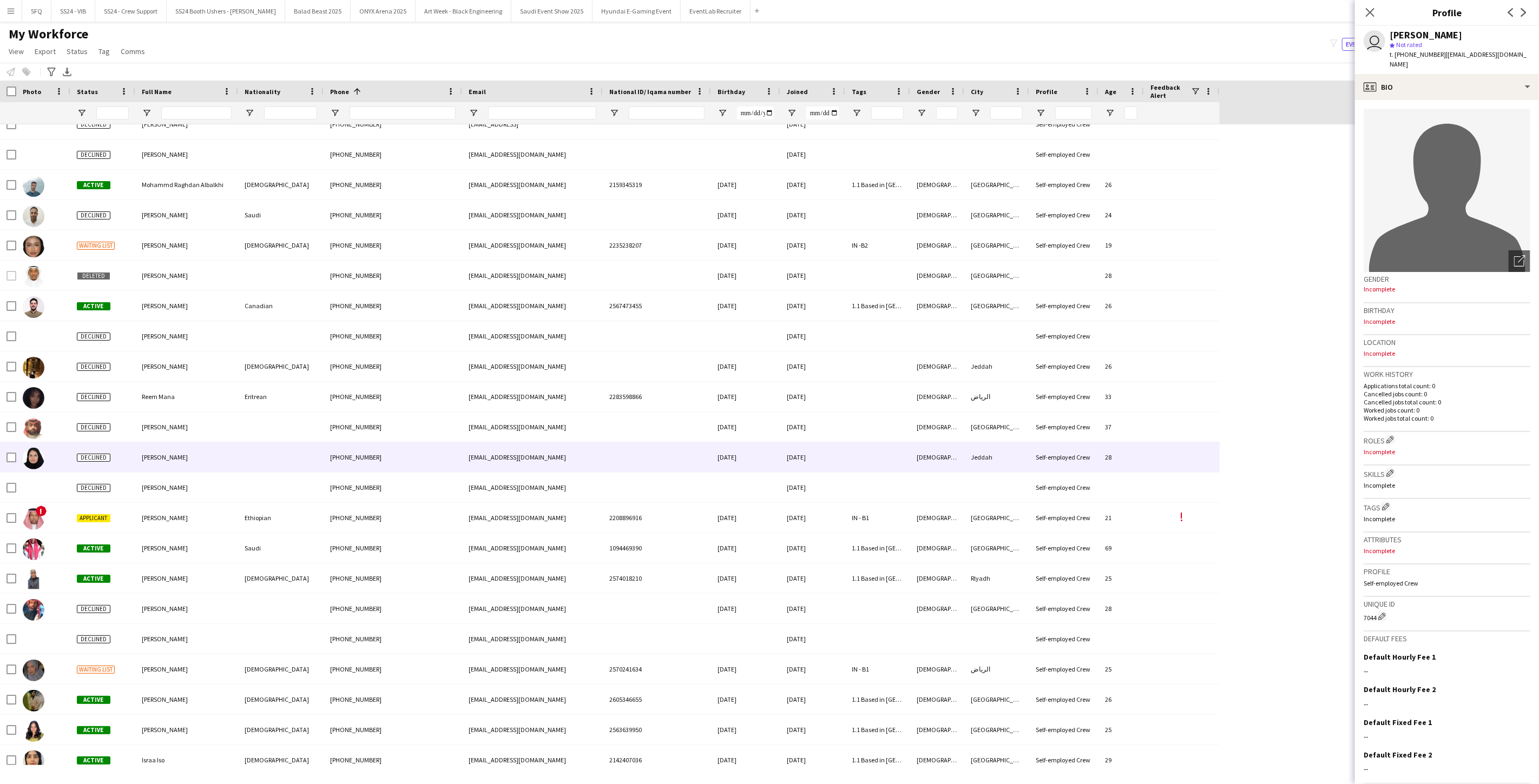
click at [220, 472] on div "[PERSON_NAME]" at bounding box center [187, 457] width 103 height 30
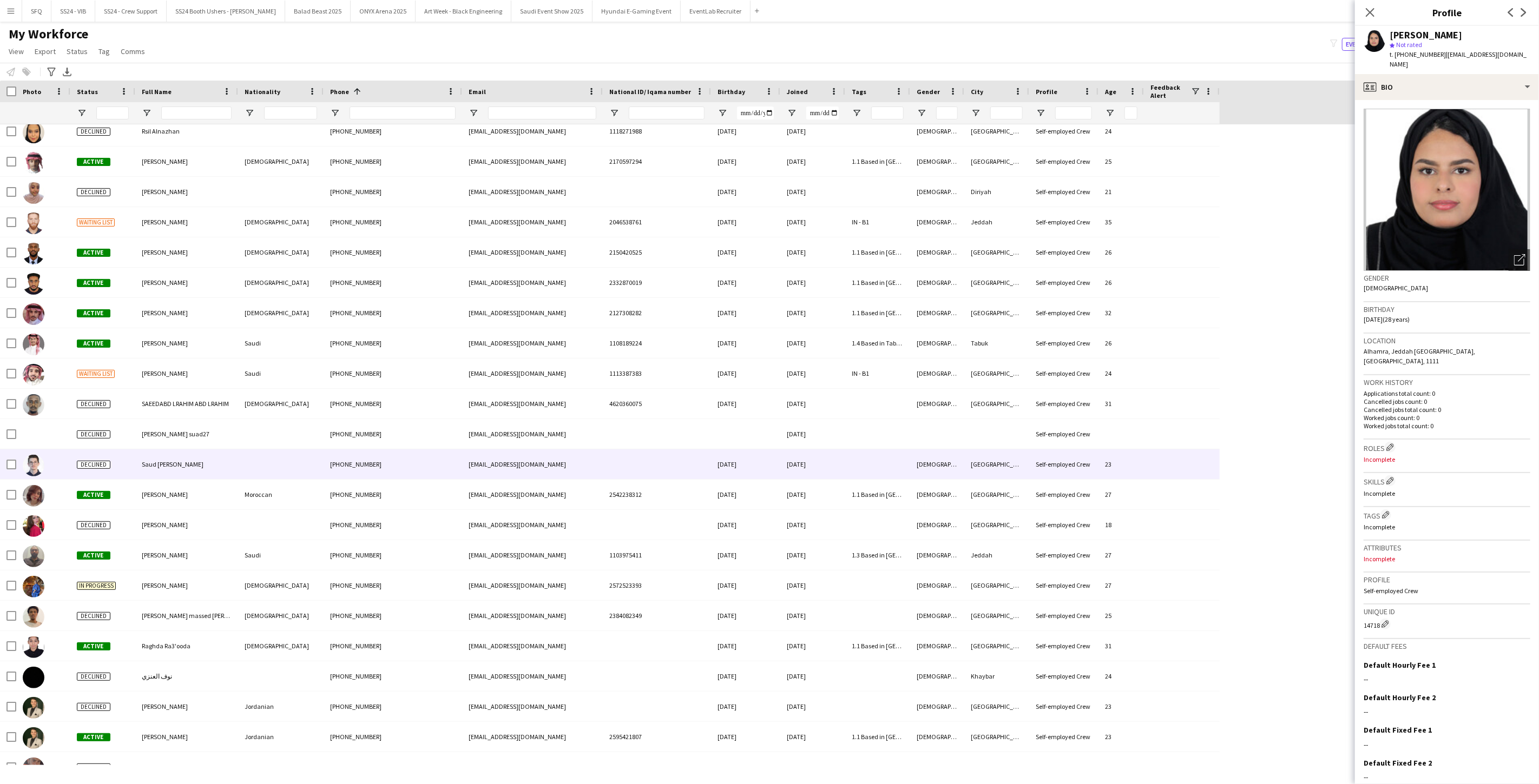
click at [220, 472] on div "Saud [PERSON_NAME]" at bounding box center [187, 464] width 103 height 30
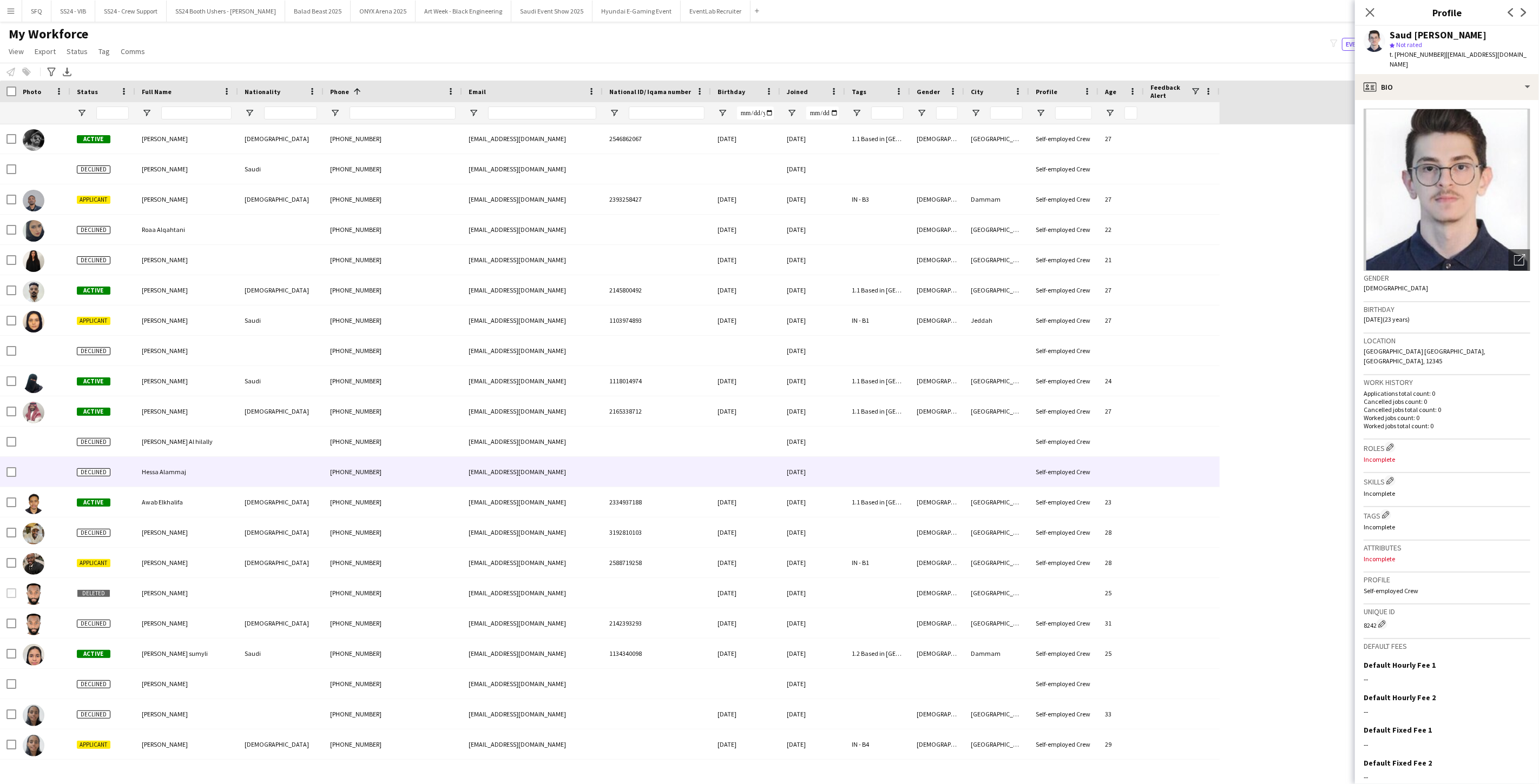
click at [220, 472] on div "Hessa Alammaj" at bounding box center [187, 472] width 103 height 30
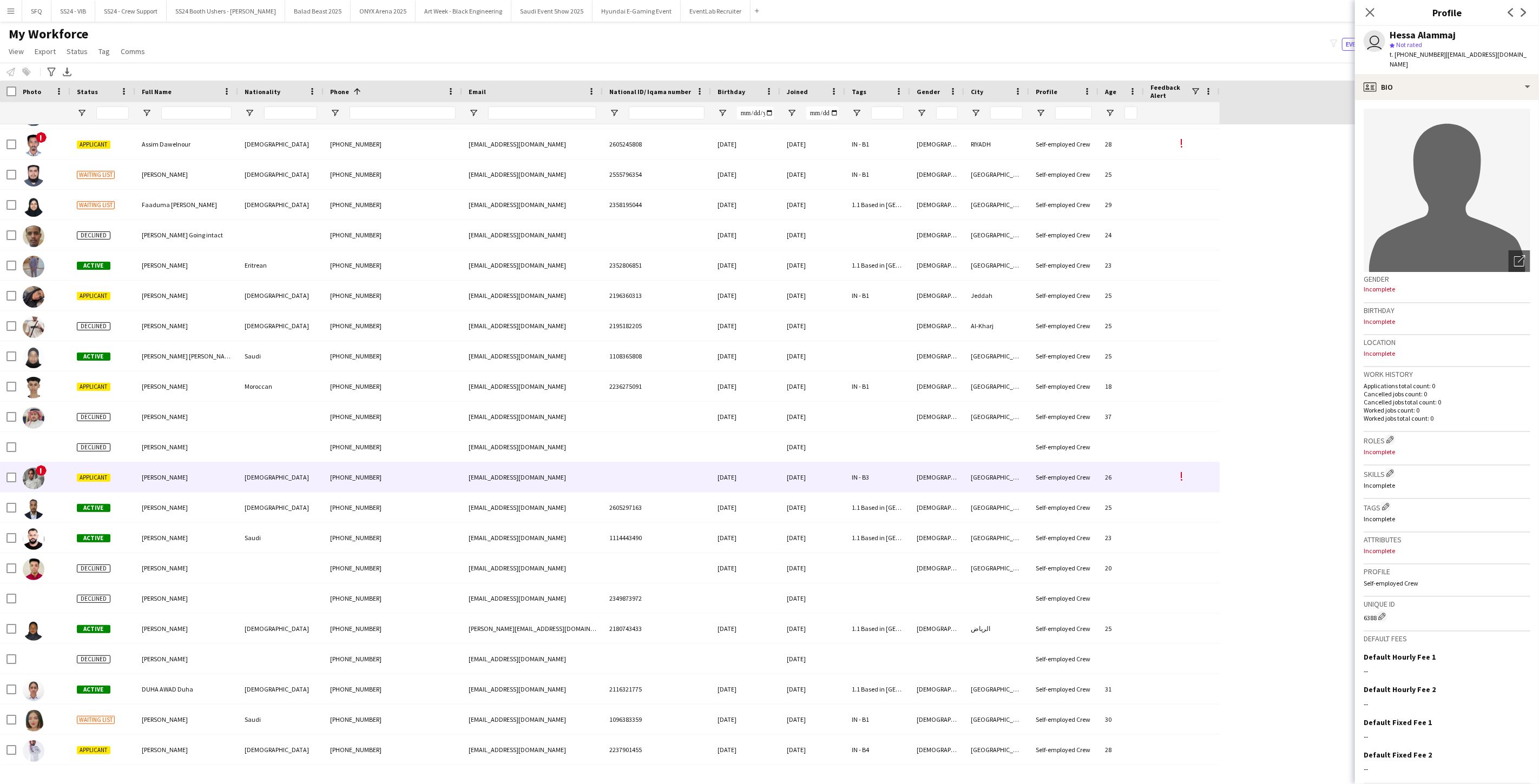
click at [220, 472] on div "[PERSON_NAME]" at bounding box center [187, 477] width 103 height 30
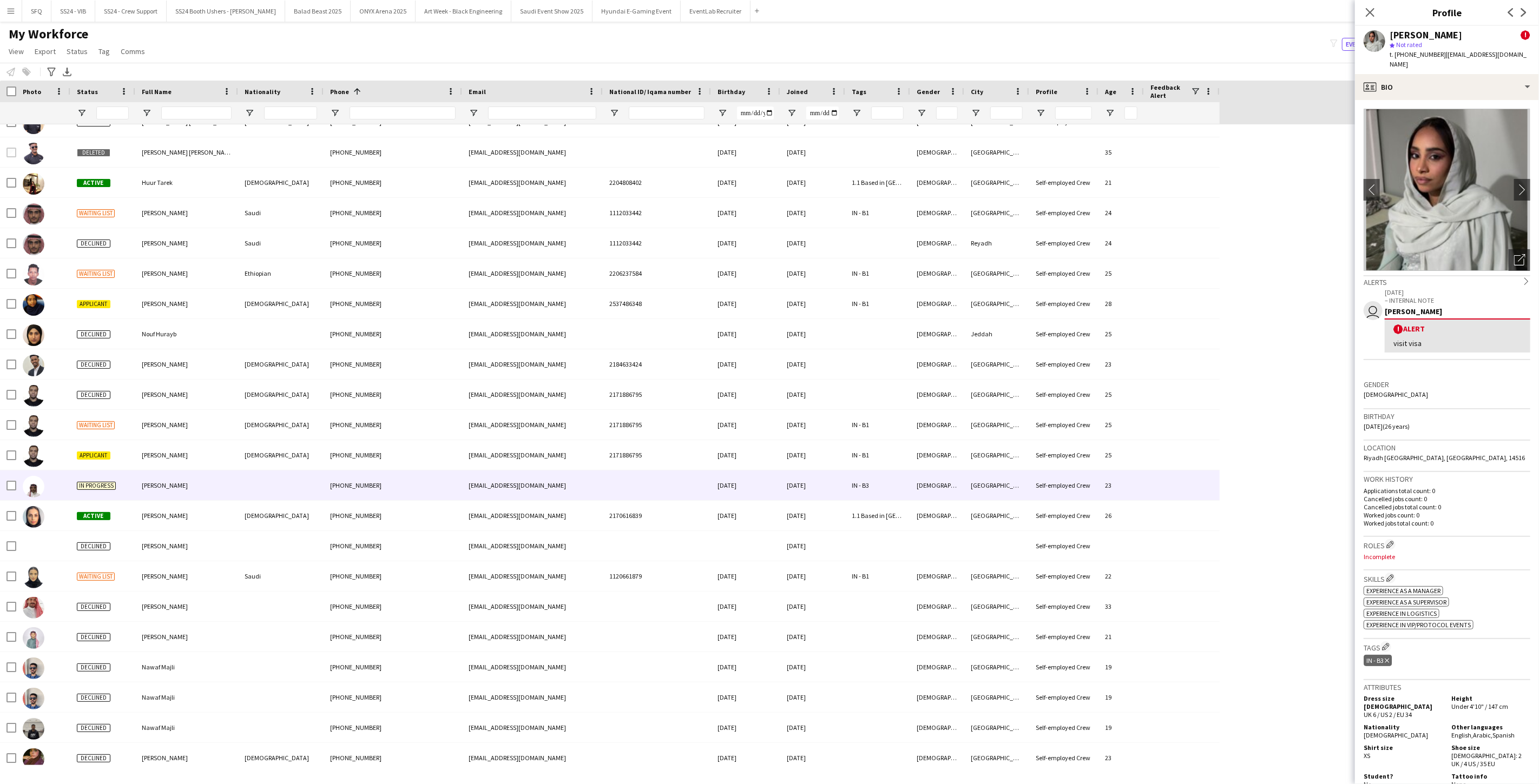
click at [220, 472] on div "[PERSON_NAME]" at bounding box center [187, 486] width 103 height 30
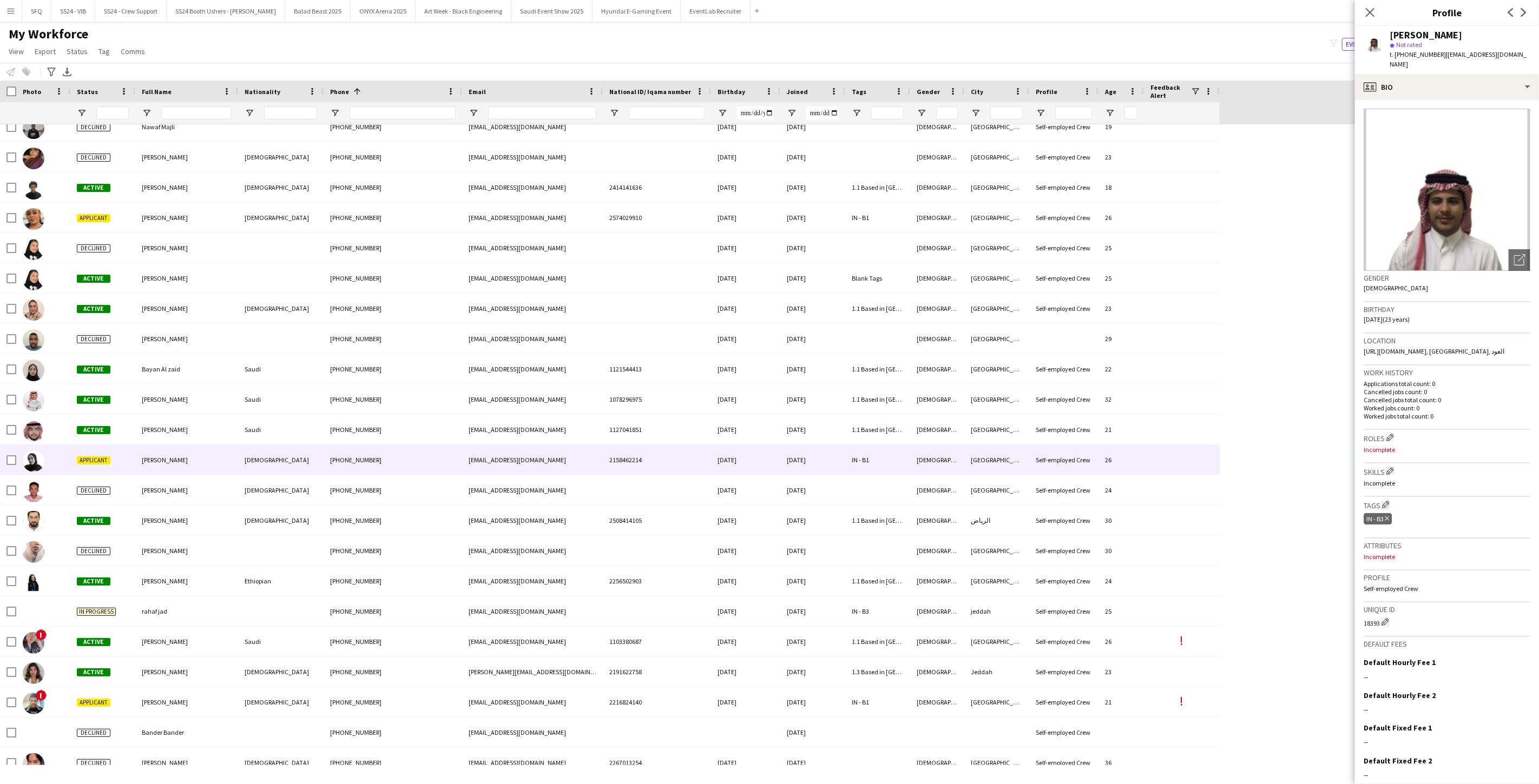
click at [220, 473] on div "[PERSON_NAME]" at bounding box center [187, 459] width 103 height 30
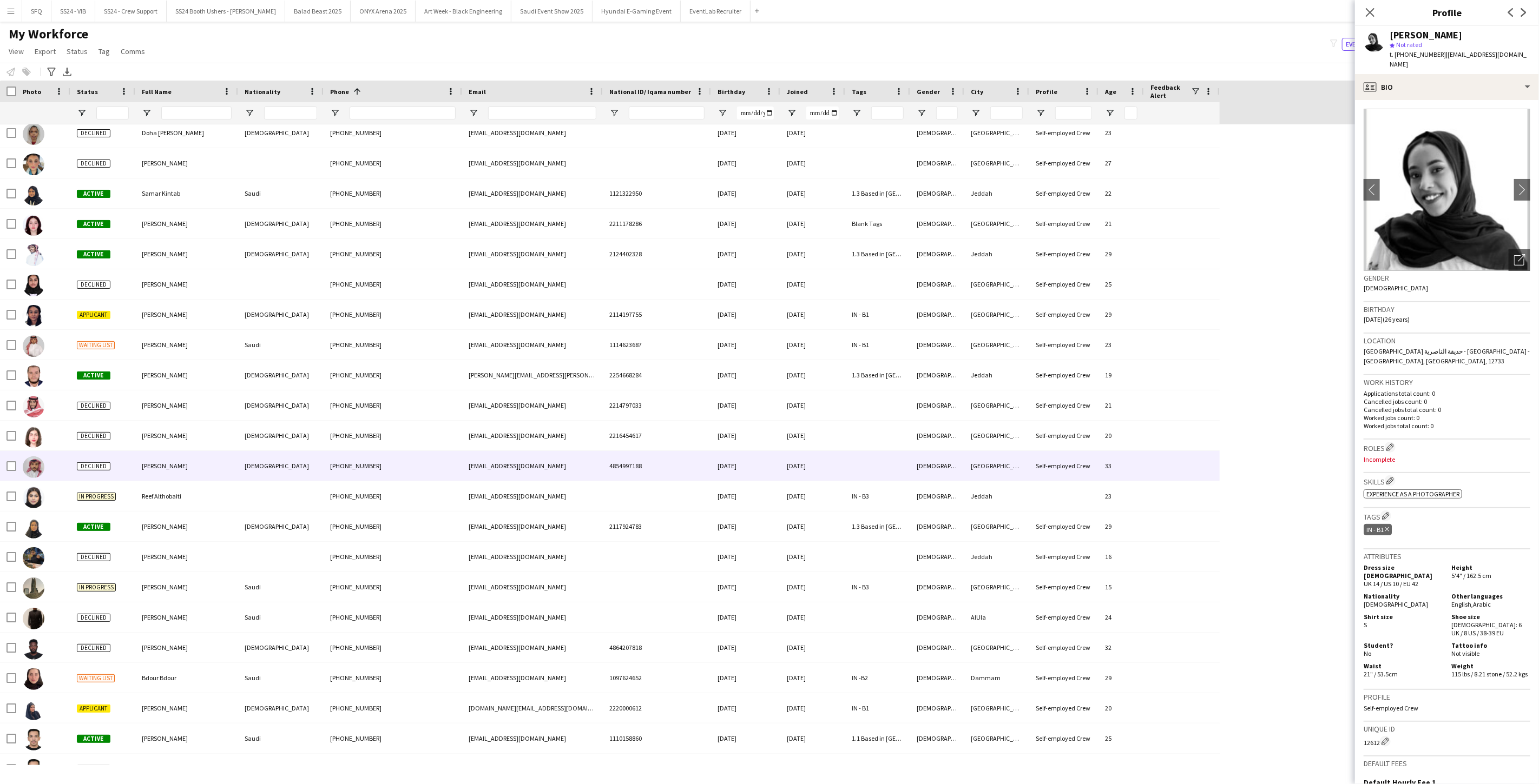
click at [220, 473] on div "[PERSON_NAME]" at bounding box center [187, 466] width 103 height 30
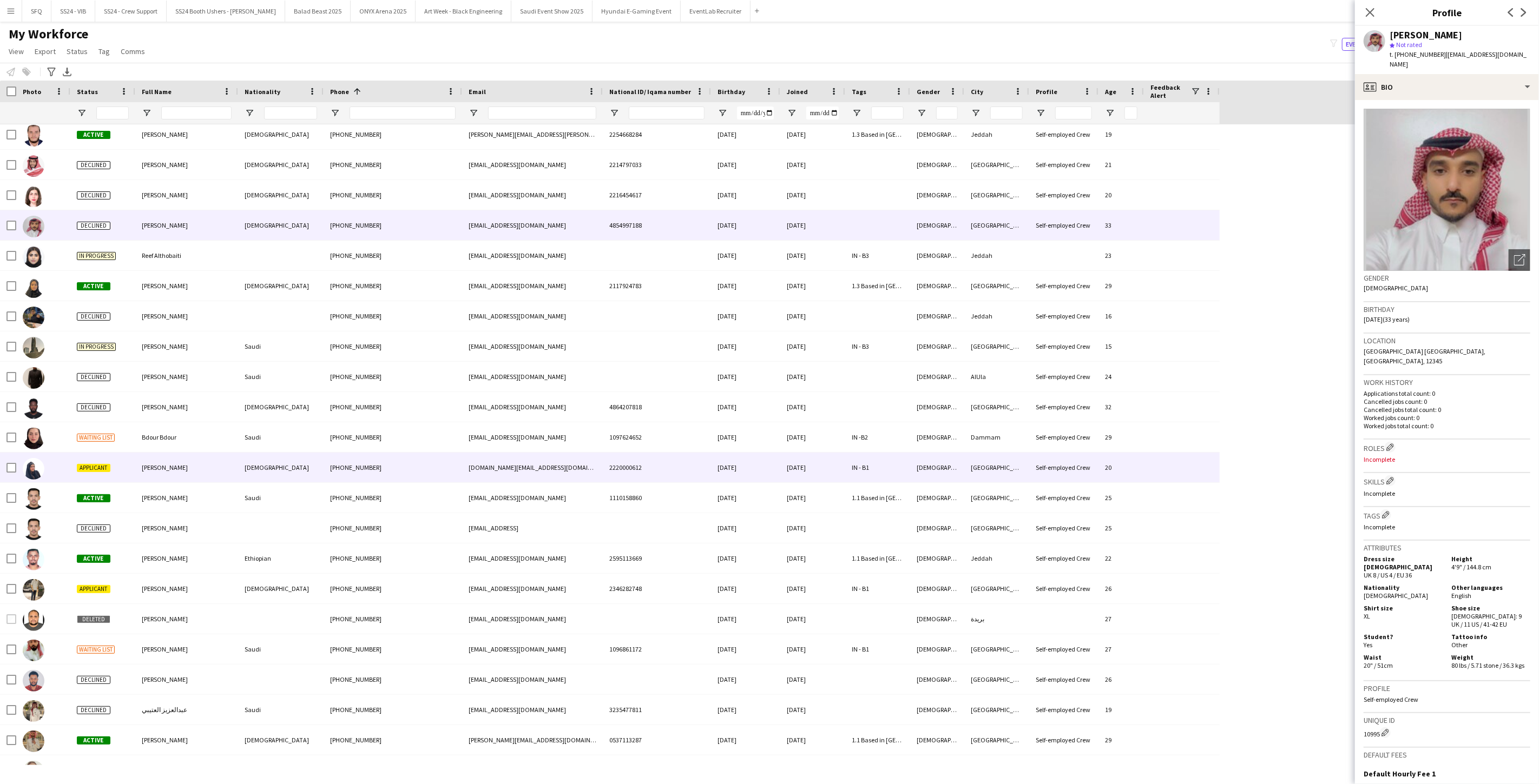
click at [220, 473] on div "[PERSON_NAME]" at bounding box center [187, 467] width 103 height 30
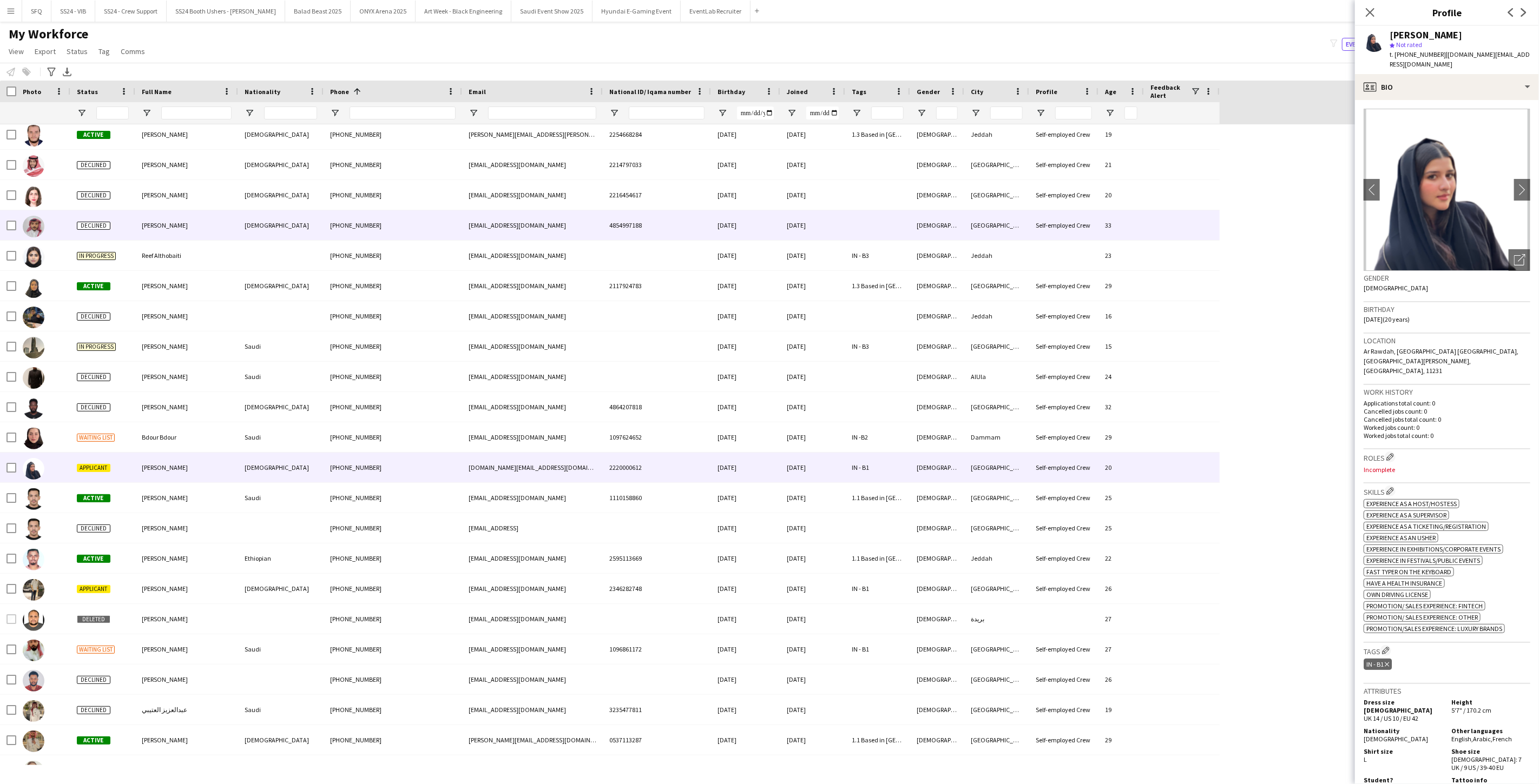
click at [143, 230] on div "[PERSON_NAME]" at bounding box center [187, 225] width 103 height 30
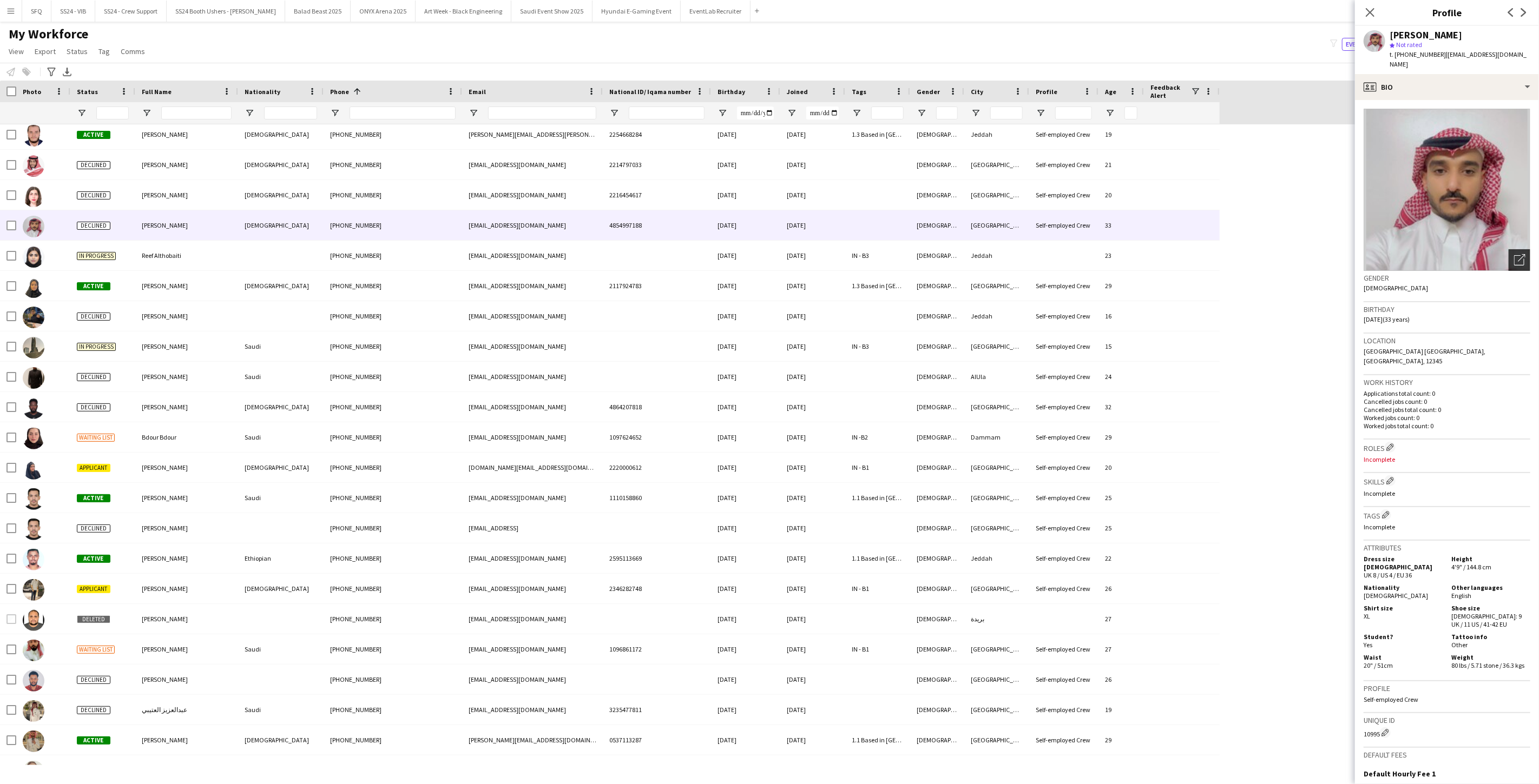
click at [1153, 255] on div "Open photos pop-in" at bounding box center [1519, 260] width 21 height 21
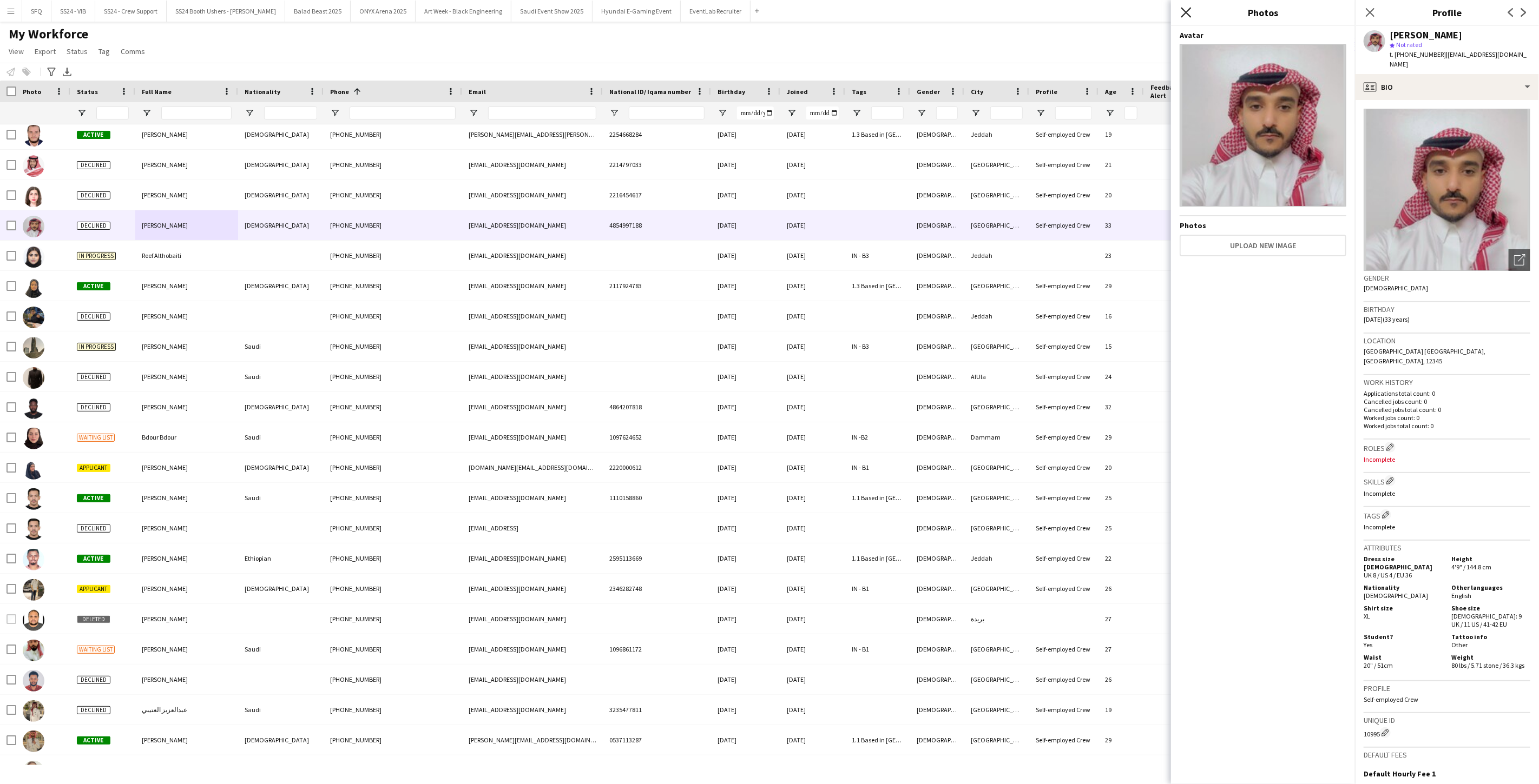
click at [1153, 13] on icon "Close pop-in" at bounding box center [1185, 12] width 11 height 11
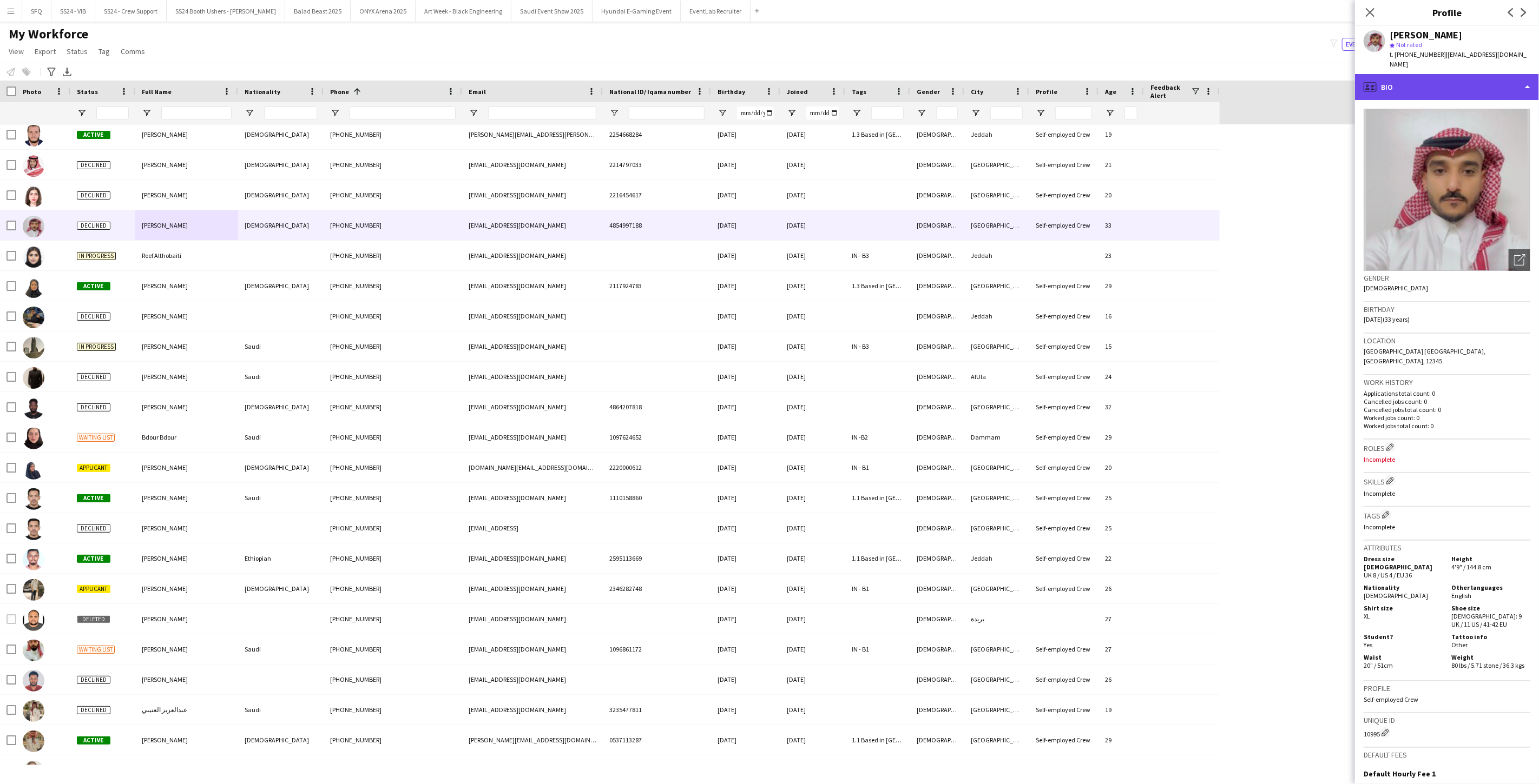
click at [1153, 78] on div "profile Bio" at bounding box center [1447, 86] width 184 height 26
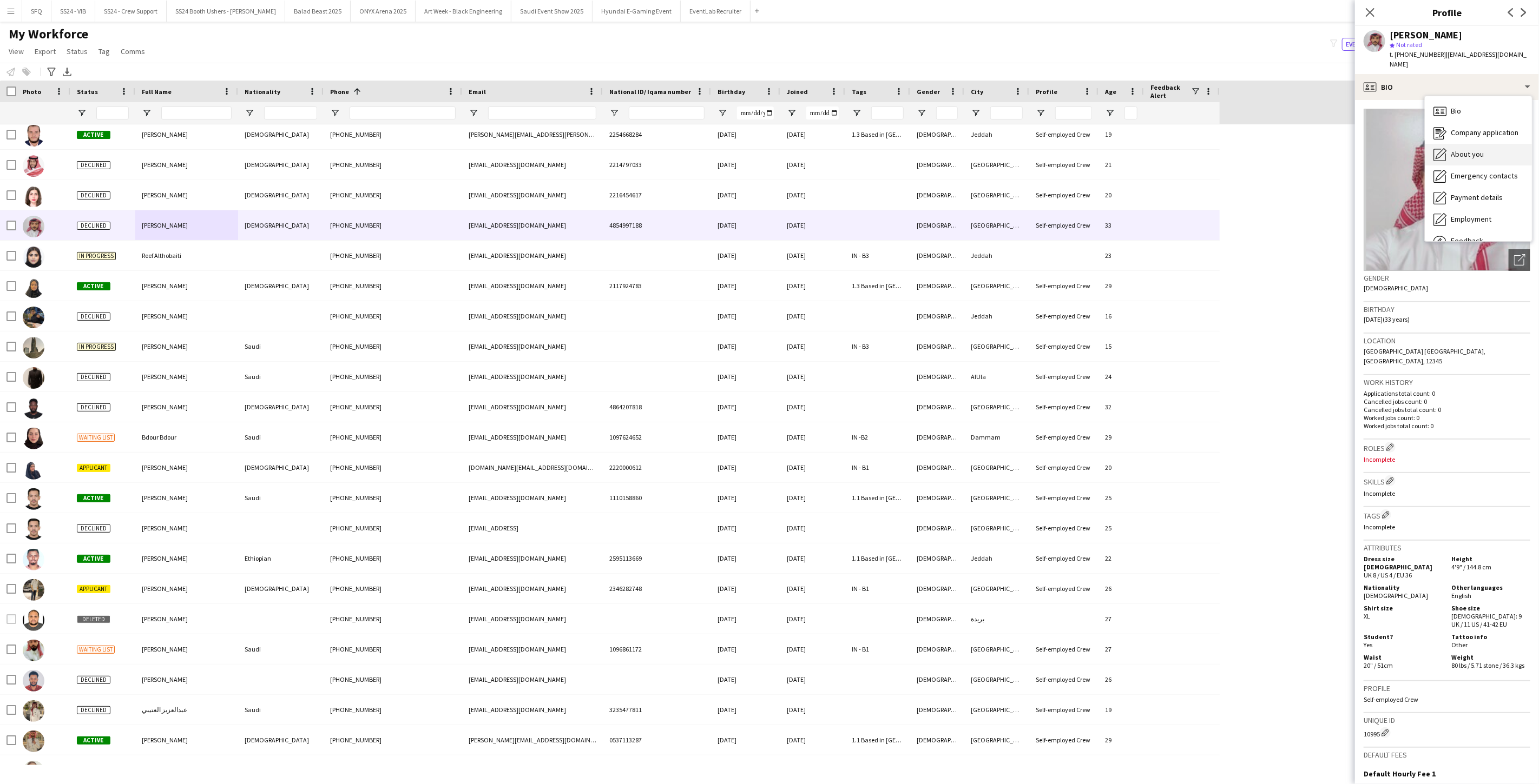
click at [1153, 149] on span "About you" at bounding box center [1467, 154] width 33 height 10
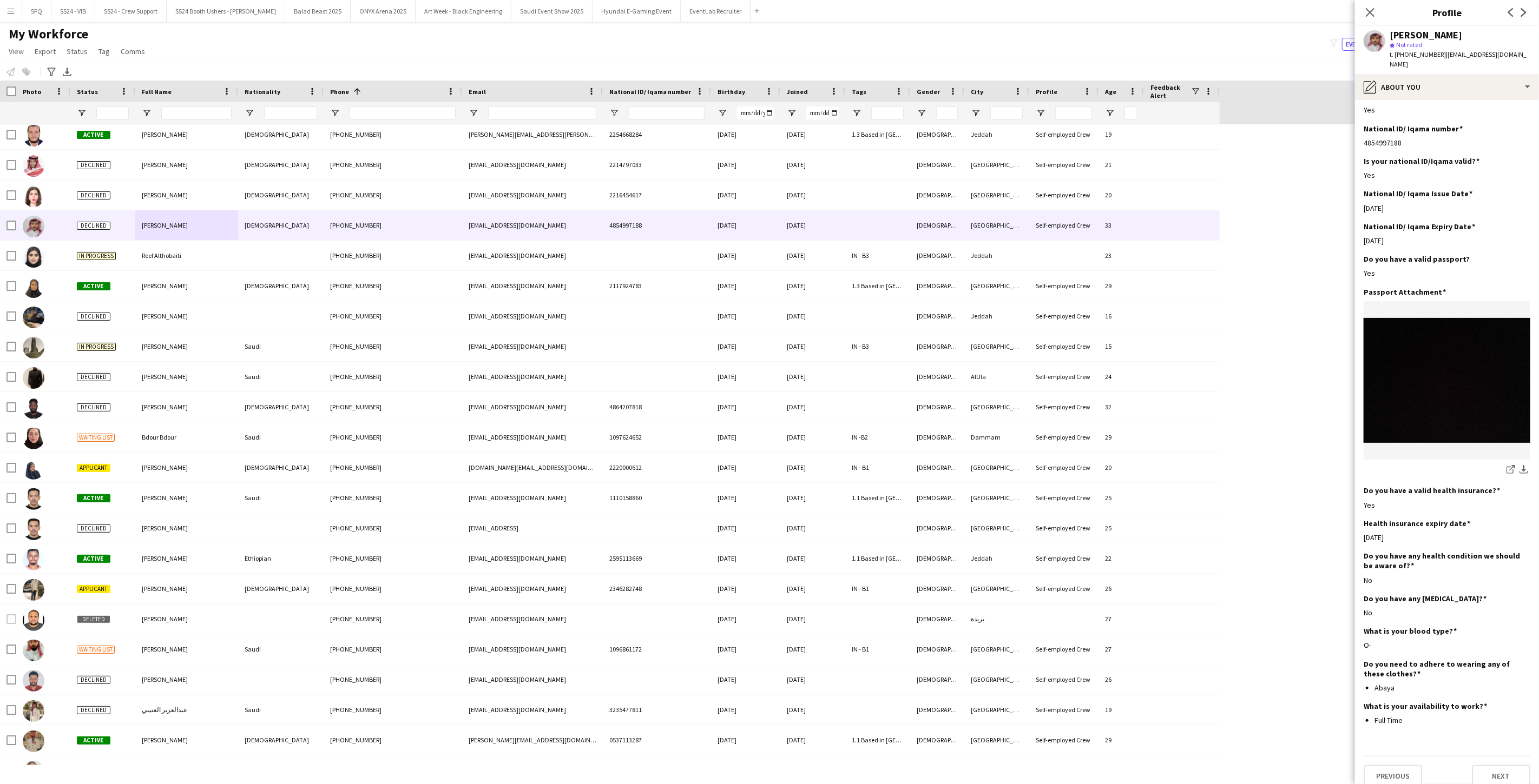
click at [1153, 61] on div "[PERSON_NAME] star Not rated t. [PHONE_NUMBER] | [EMAIL_ADDRESS][DOMAIN_NAME]" at bounding box center [1447, 50] width 184 height 48
click at [1153, 77] on div "pencil4 About you" at bounding box center [1447, 86] width 184 height 26
click at [1153, 171] on span "Emergency contacts" at bounding box center [1484, 175] width 67 height 10
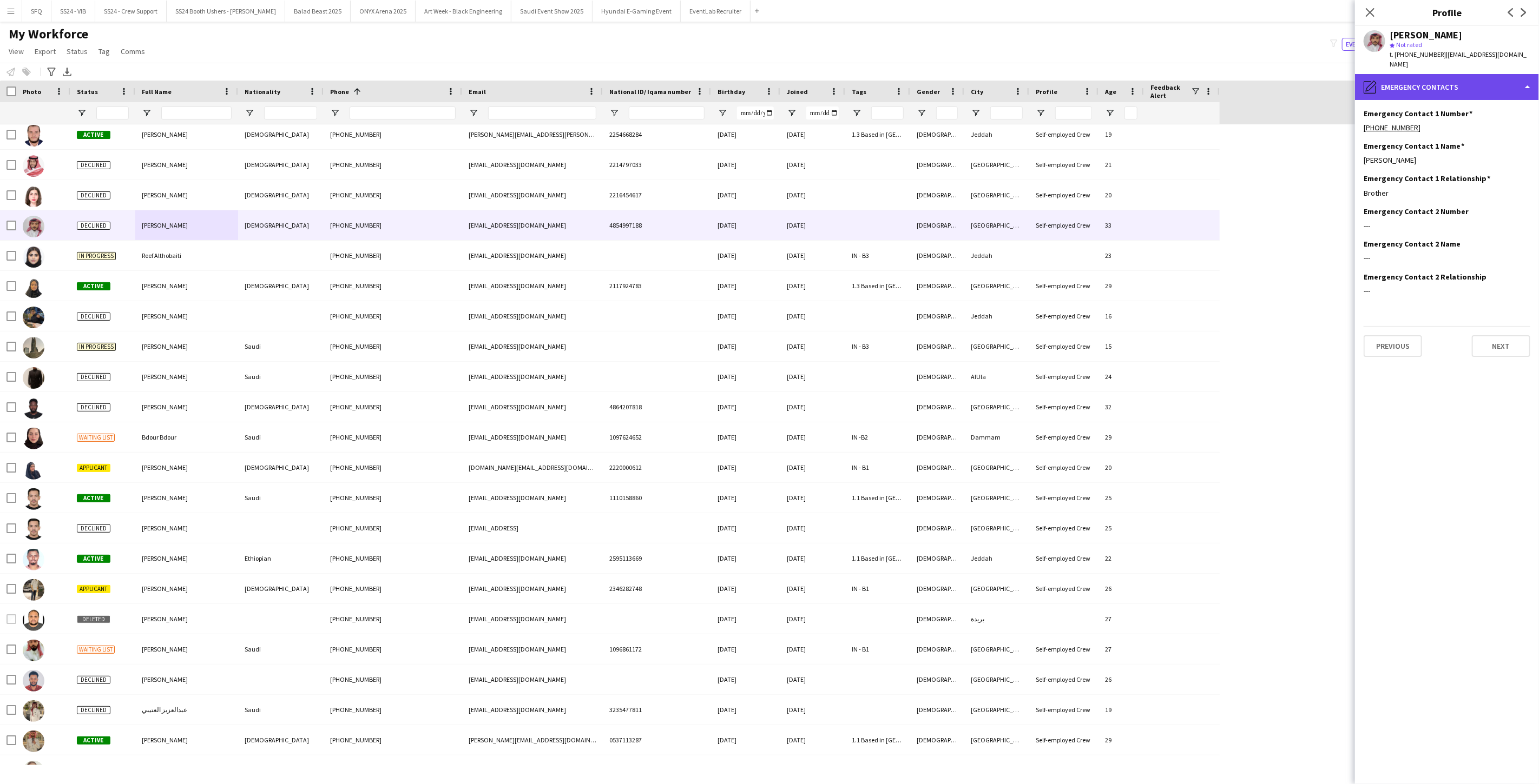
click at [1153, 80] on div "pencil4 Emergency contacts" at bounding box center [1447, 86] width 184 height 26
click at [1153, 193] on span "Payment details" at bounding box center [1477, 198] width 52 height 10
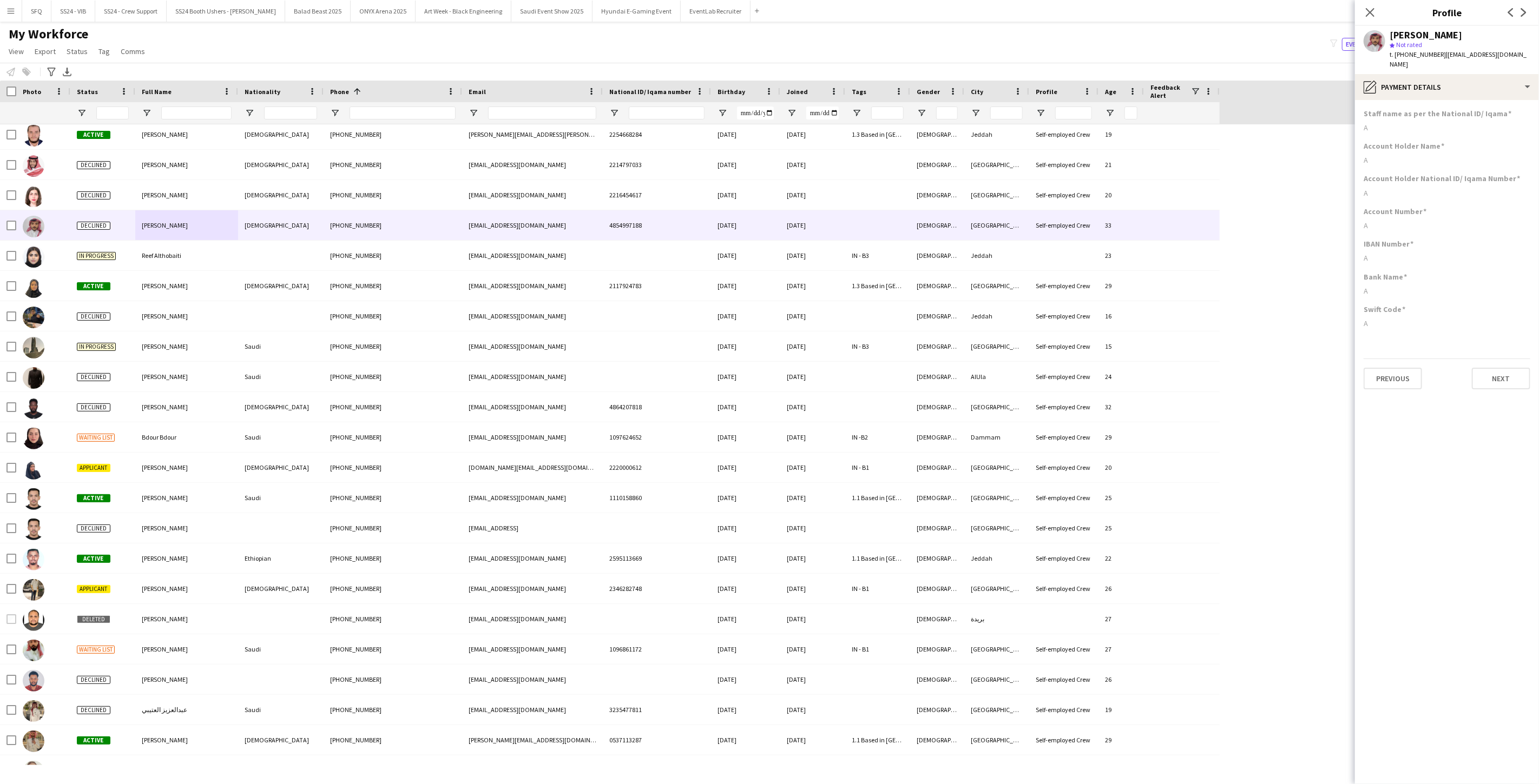
click at [1153, 100] on app-section-data-types "Staff name as per the National ID/ Iqama A Account Holder Name A Account Holder…" at bounding box center [1447, 442] width 184 height 684
click at [1153, 87] on div "pencil4 Payment details" at bounding box center [1447, 86] width 184 height 26
click at [1153, 235] on span "Feedback" at bounding box center [1466, 240] width 32 height 10
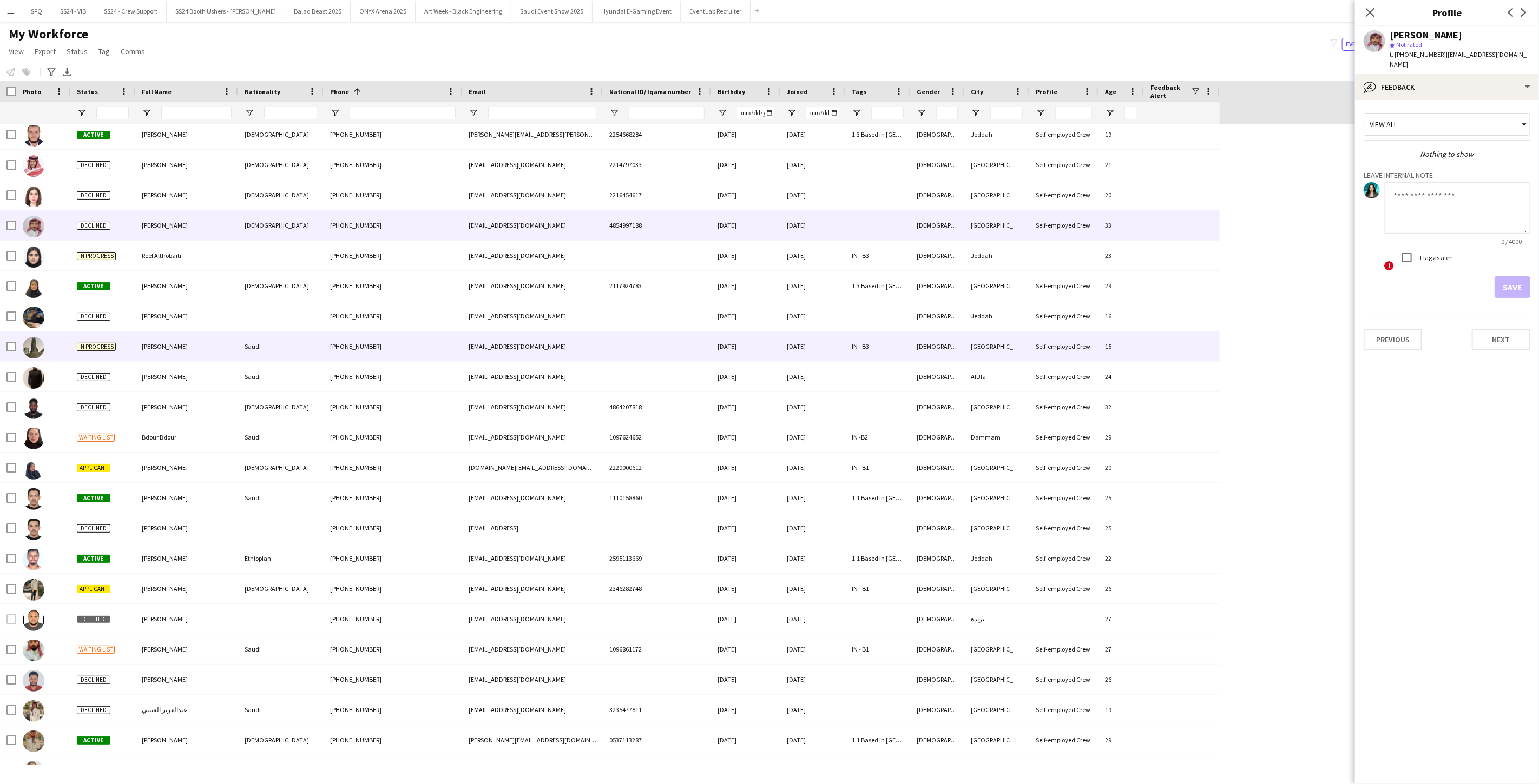
click at [538, 340] on div "[EMAIL_ADDRESS][DOMAIN_NAME]" at bounding box center [532, 346] width 141 height 30
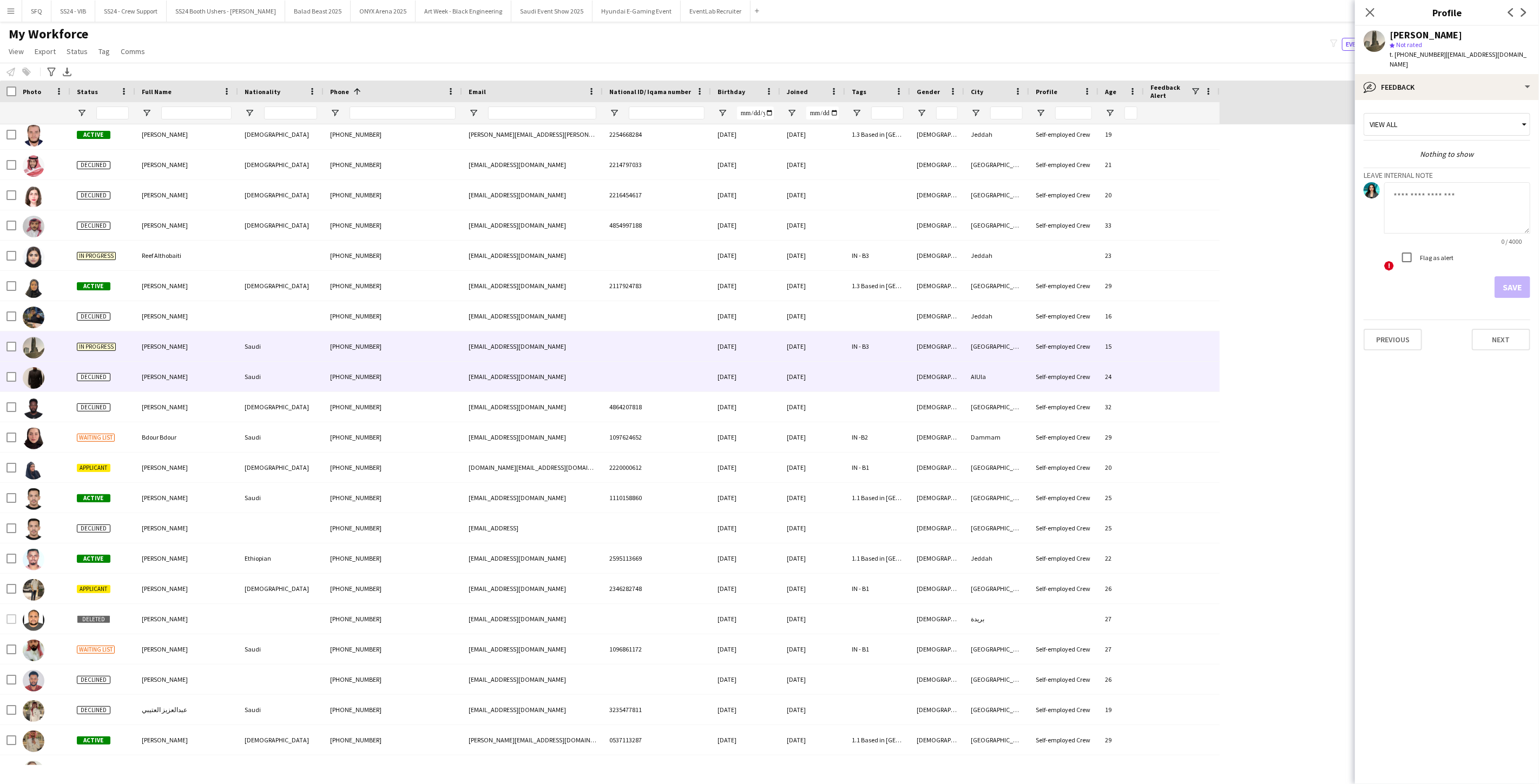
click at [352, 387] on div "[PHONE_NUMBER]" at bounding box center [393, 376] width 139 height 30
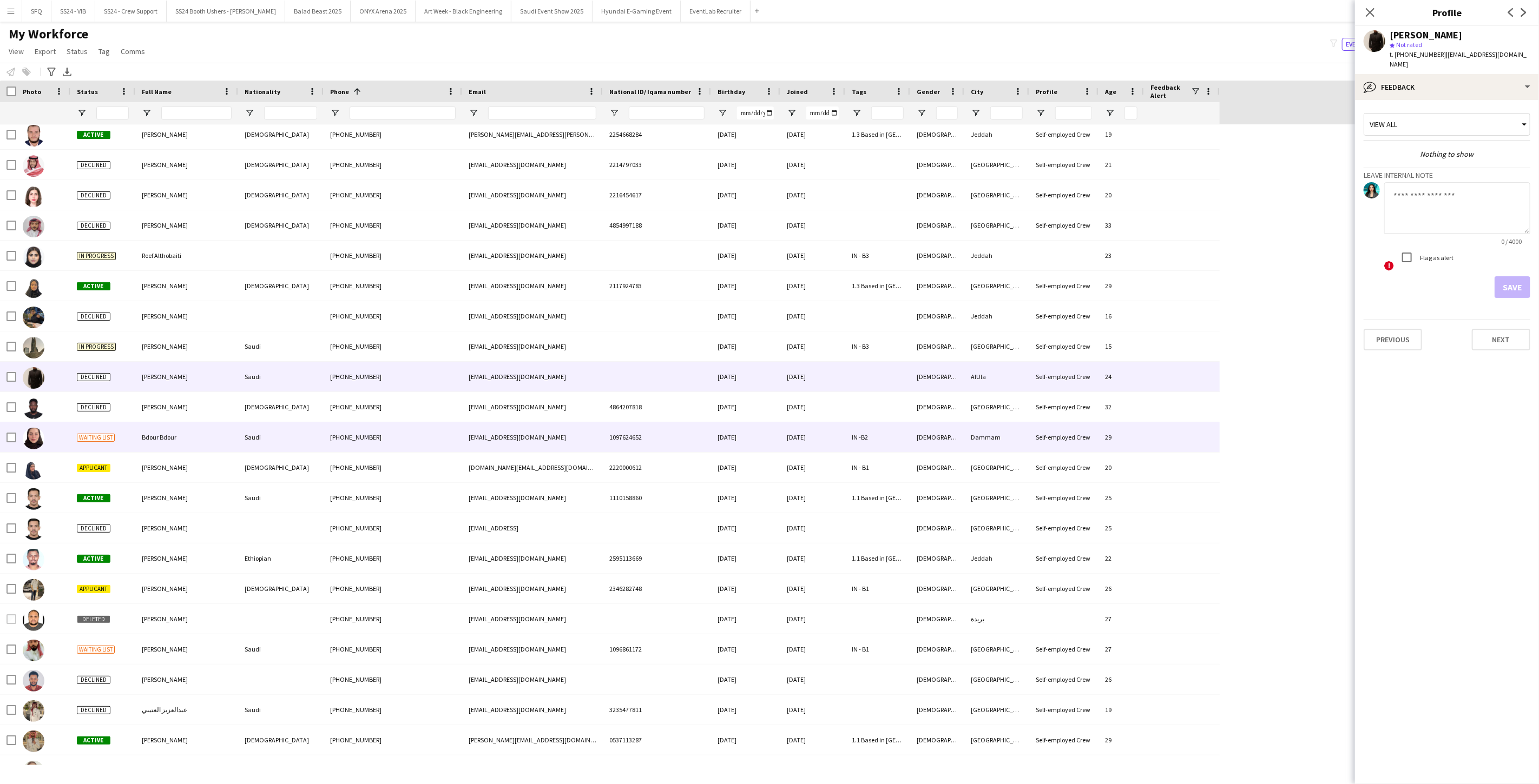
click at [260, 434] on div "Saudi" at bounding box center [281, 437] width 85 height 30
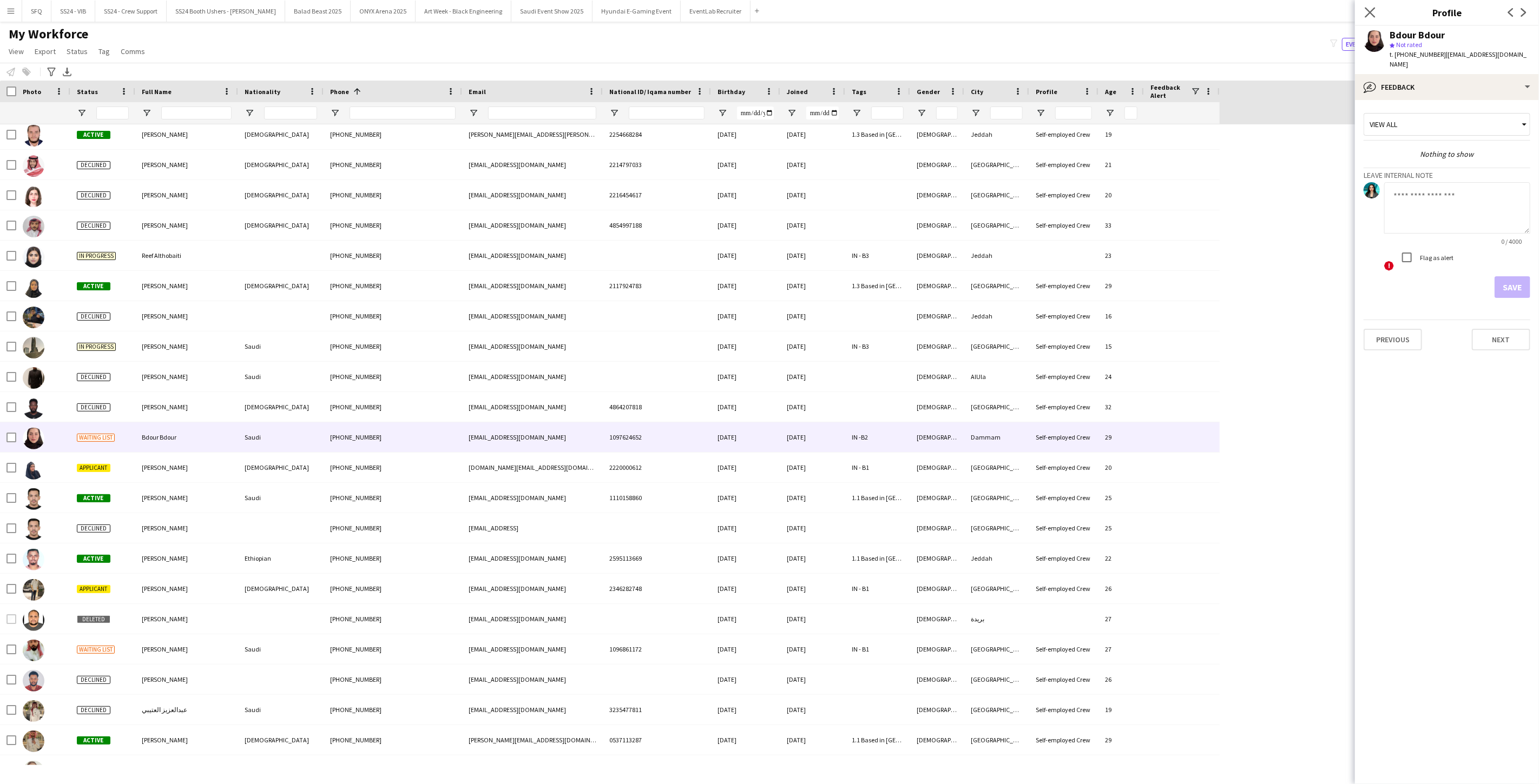
click at [1153, 18] on app-icon "Close pop-in" at bounding box center [1370, 13] width 16 height 16
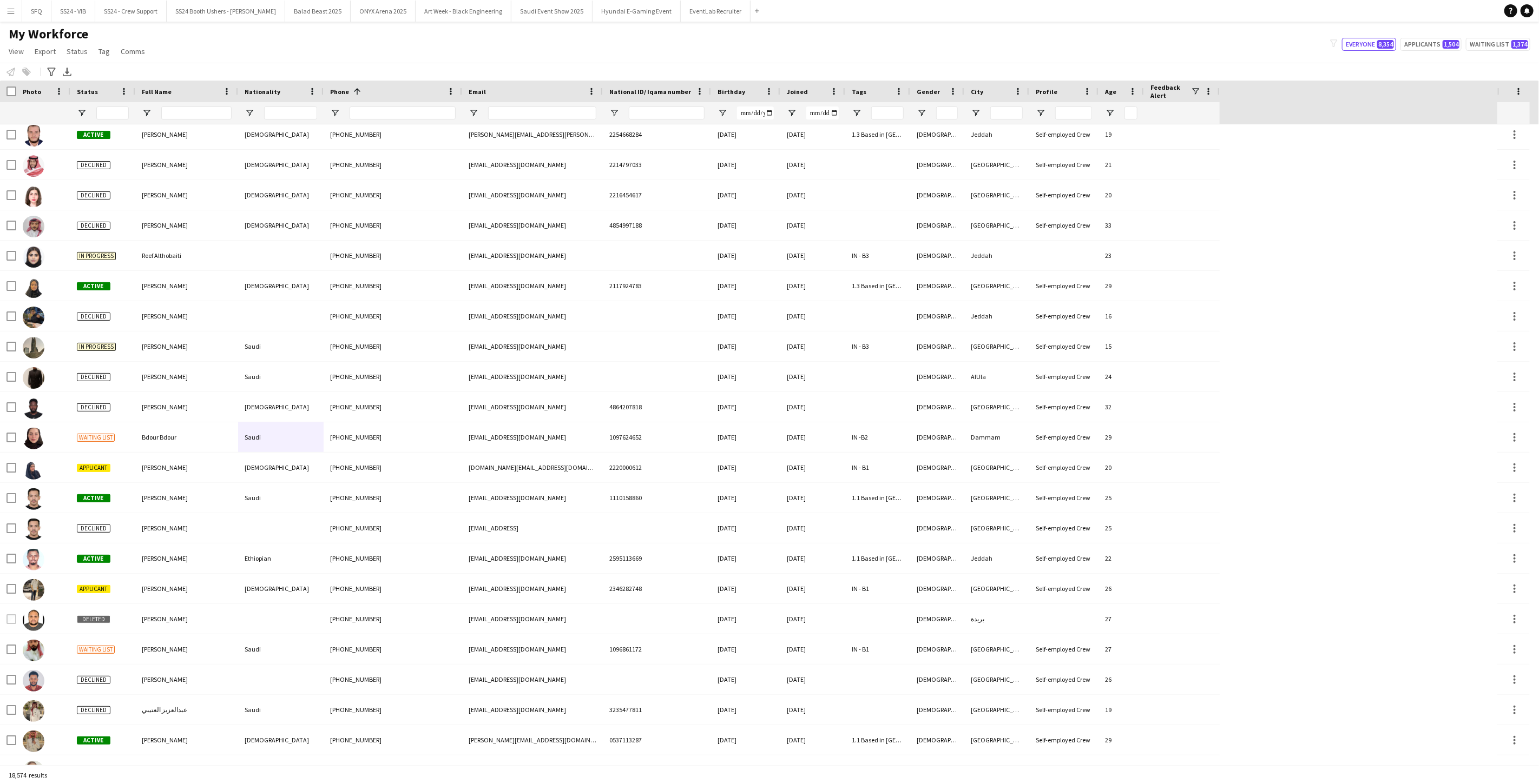
click at [872, 49] on div "My Workforce View Views Default view [PERSON_NAME] [PERSON_NAME] [PERSON_NAME] …" at bounding box center [770, 45] width 1539 height 37
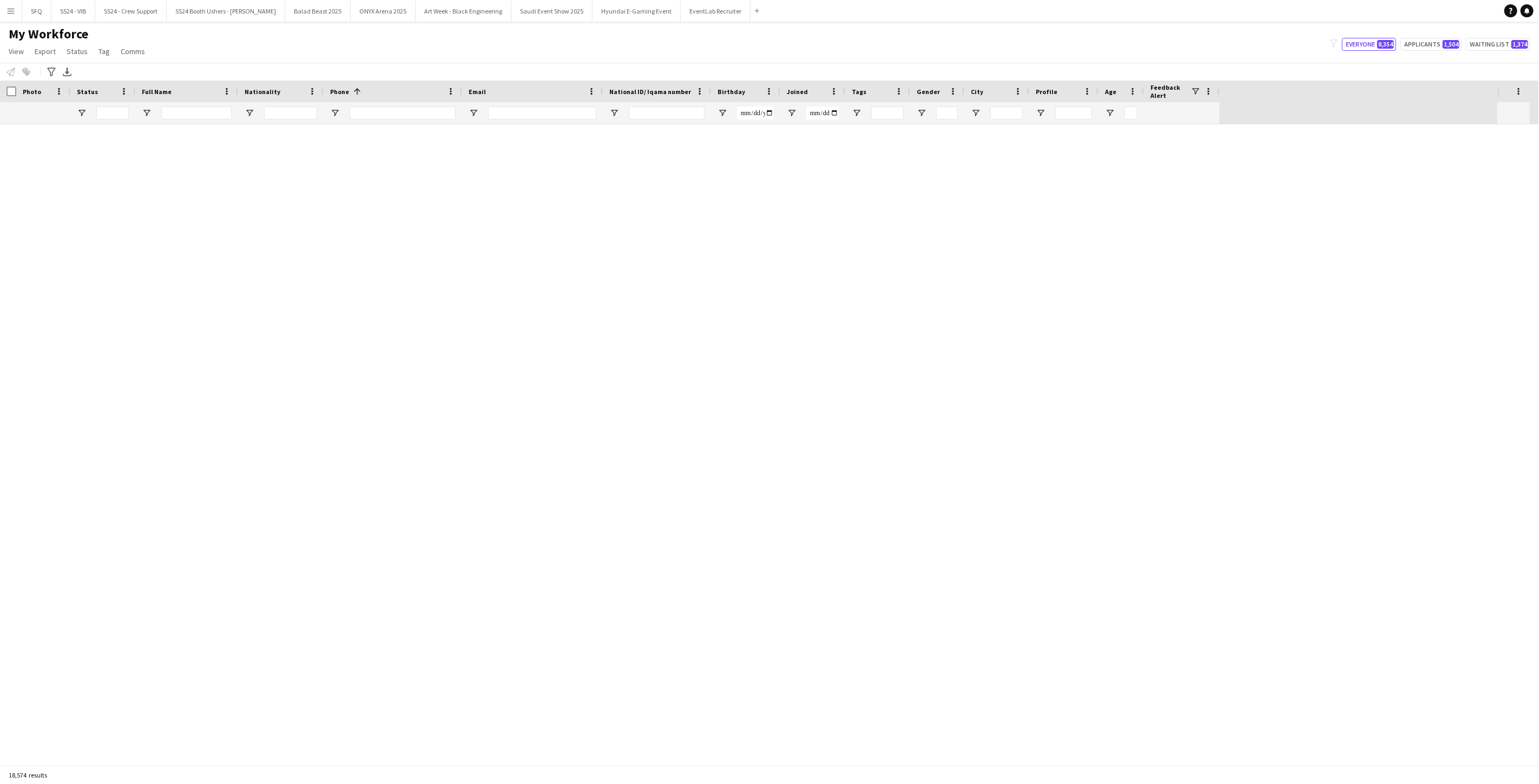
scroll to position [0, 0]
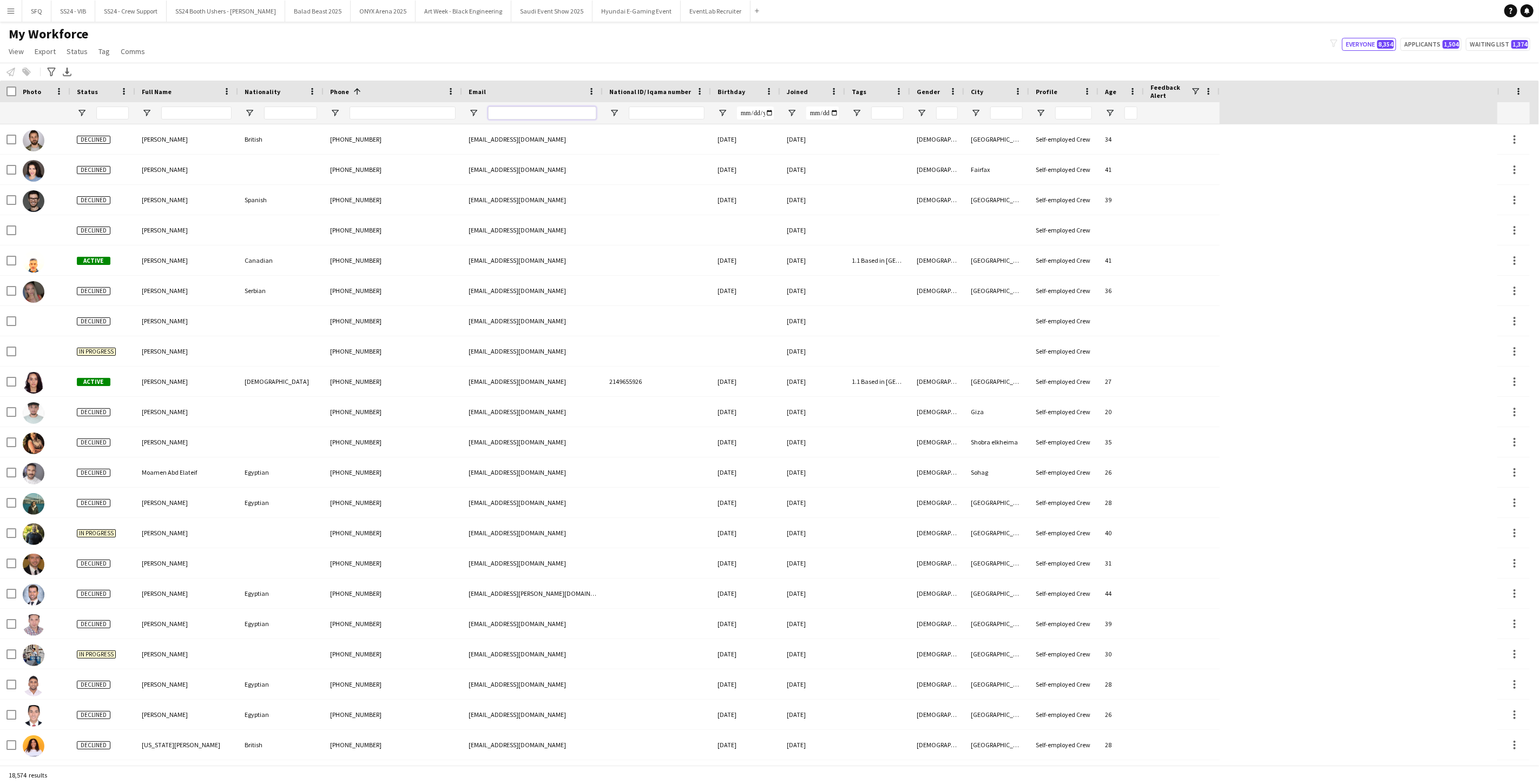
click at [505, 107] on input "Email Filter Input" at bounding box center [543, 112] width 109 height 13
paste input "**********"
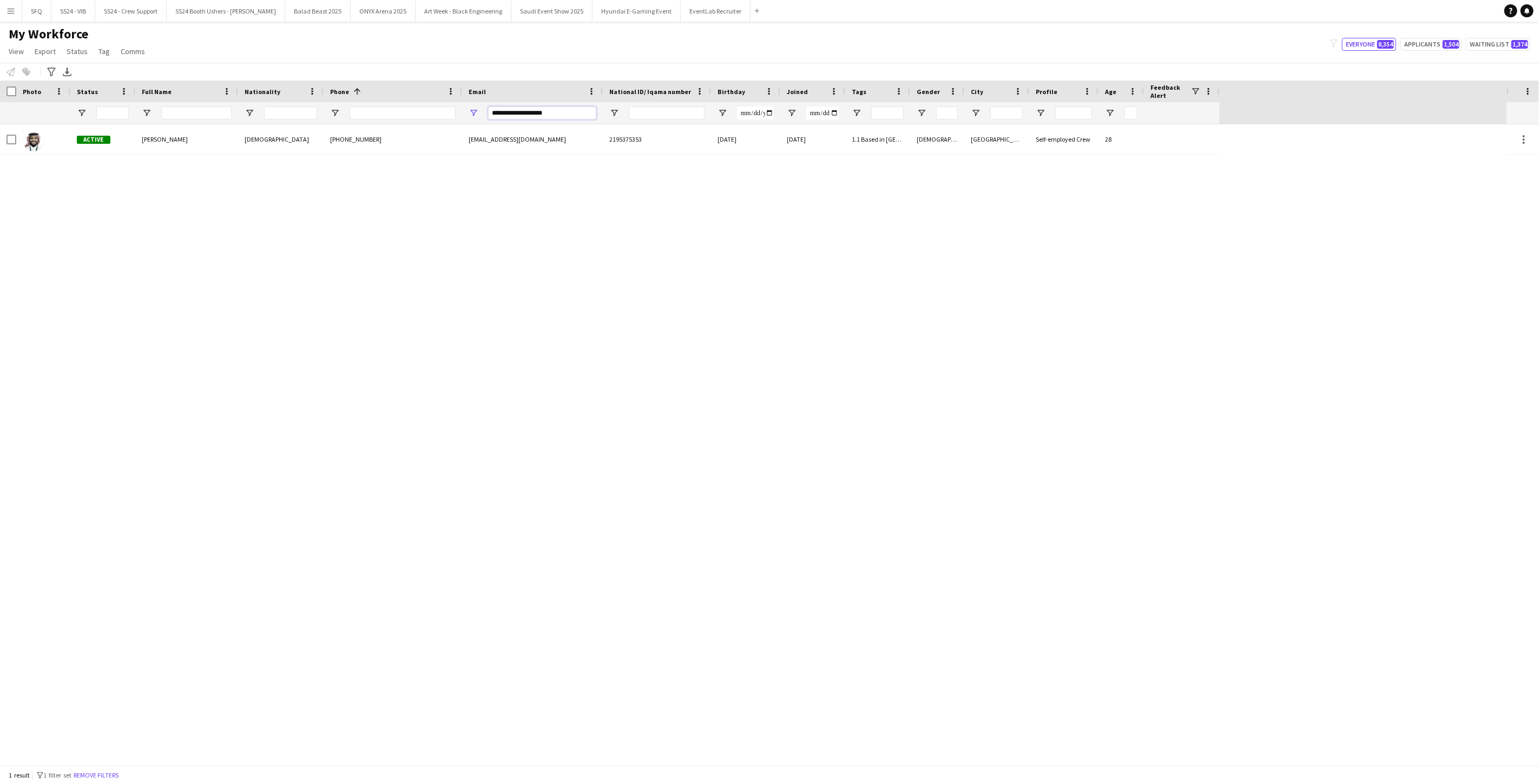
click at [568, 111] on input "**********" at bounding box center [543, 112] width 109 height 13
click at [568, 110] on input "**********" at bounding box center [543, 112] width 109 height 13
paste input "Email Filter Input"
click at [519, 110] on input "**********" at bounding box center [543, 112] width 109 height 13
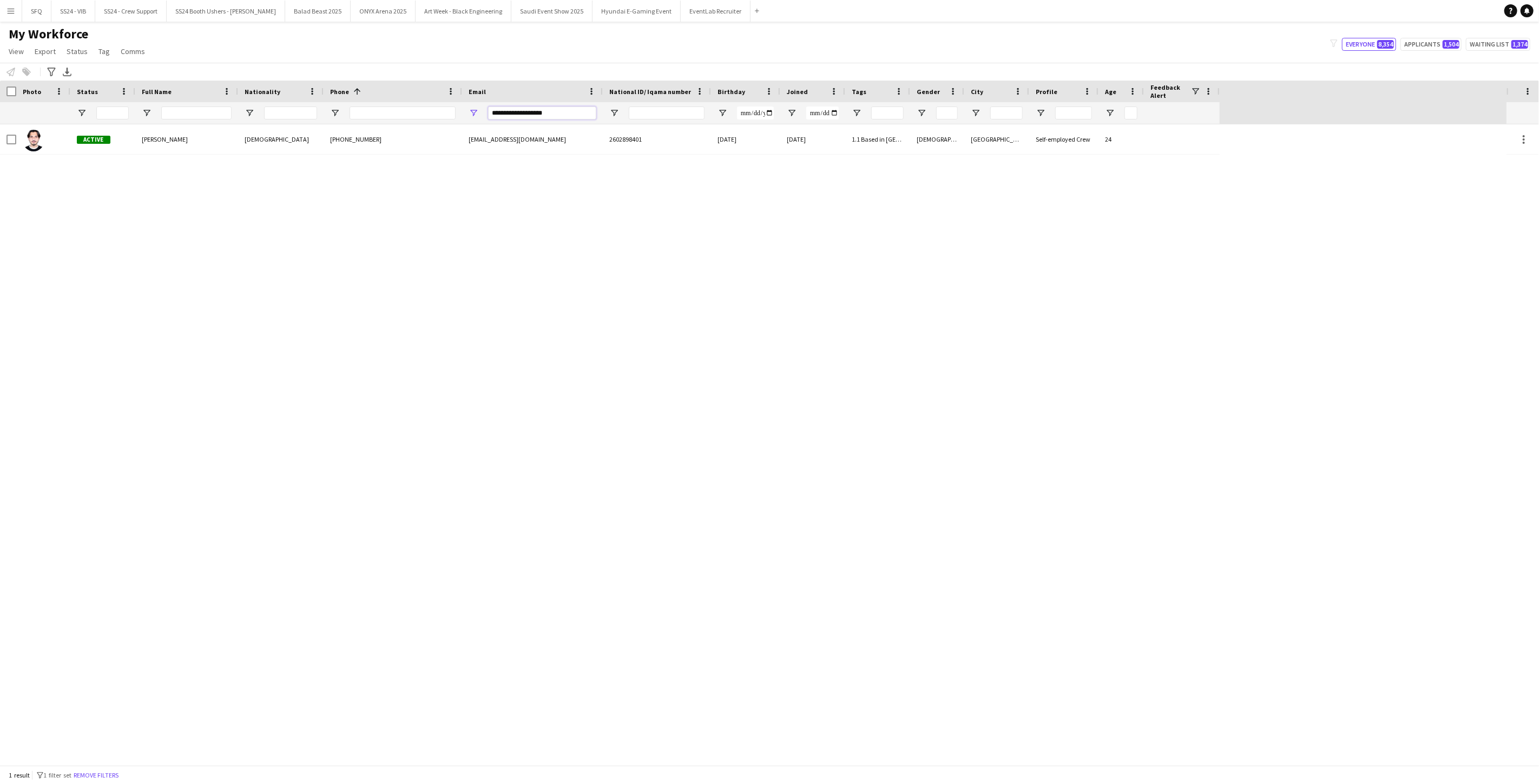
click at [519, 110] on input "**********" at bounding box center [543, 112] width 109 height 13
paste input "******"
click at [578, 120] on div "**********" at bounding box center [543, 113] width 109 height 21
click at [578, 115] on input "**********" at bounding box center [543, 112] width 109 height 13
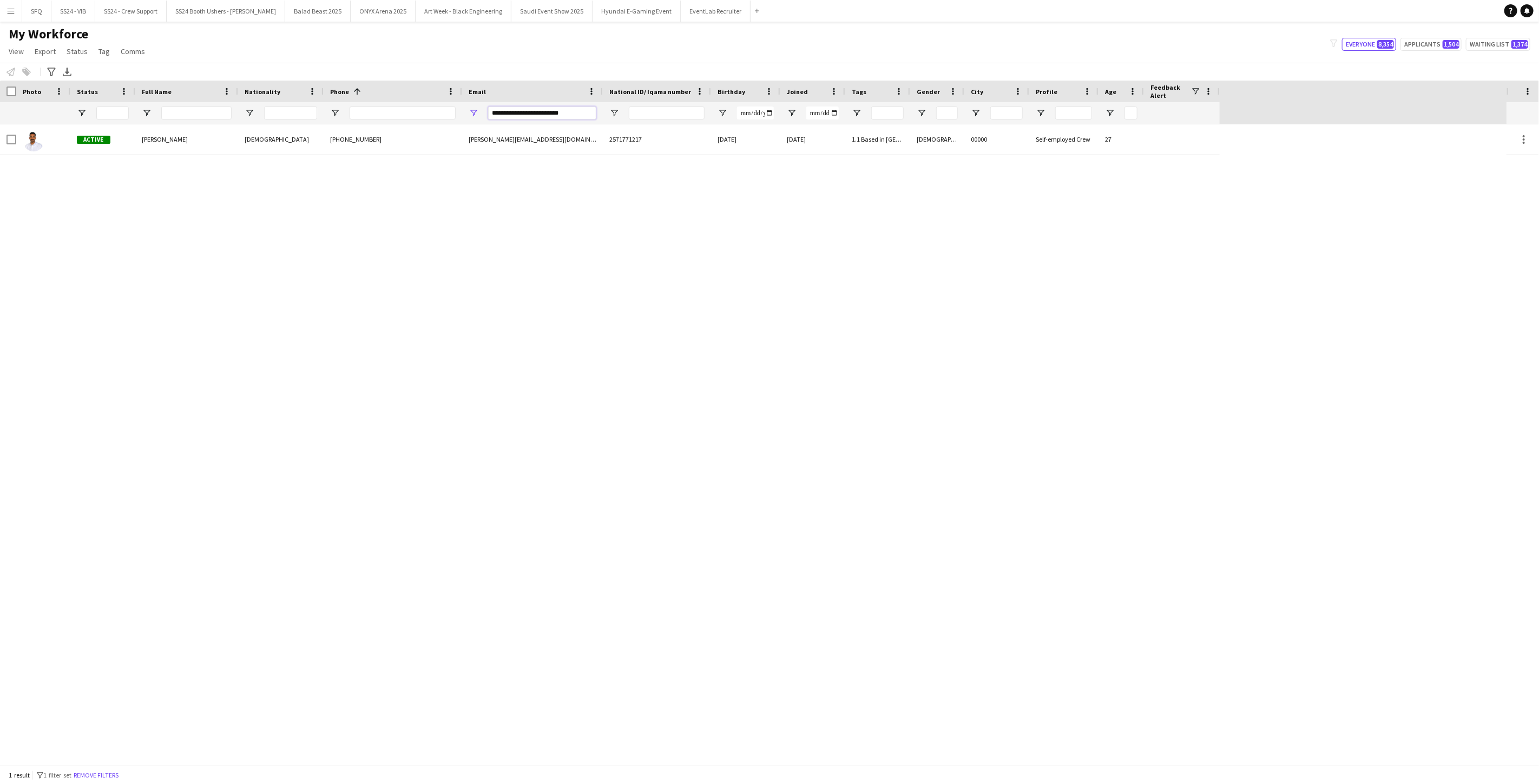
click at [578, 115] on input "**********" at bounding box center [543, 112] width 109 height 13
paste input "Email Filter Input"
type input "**********"
click at [828, 413] on div at bounding box center [753, 444] width 1506 height 641
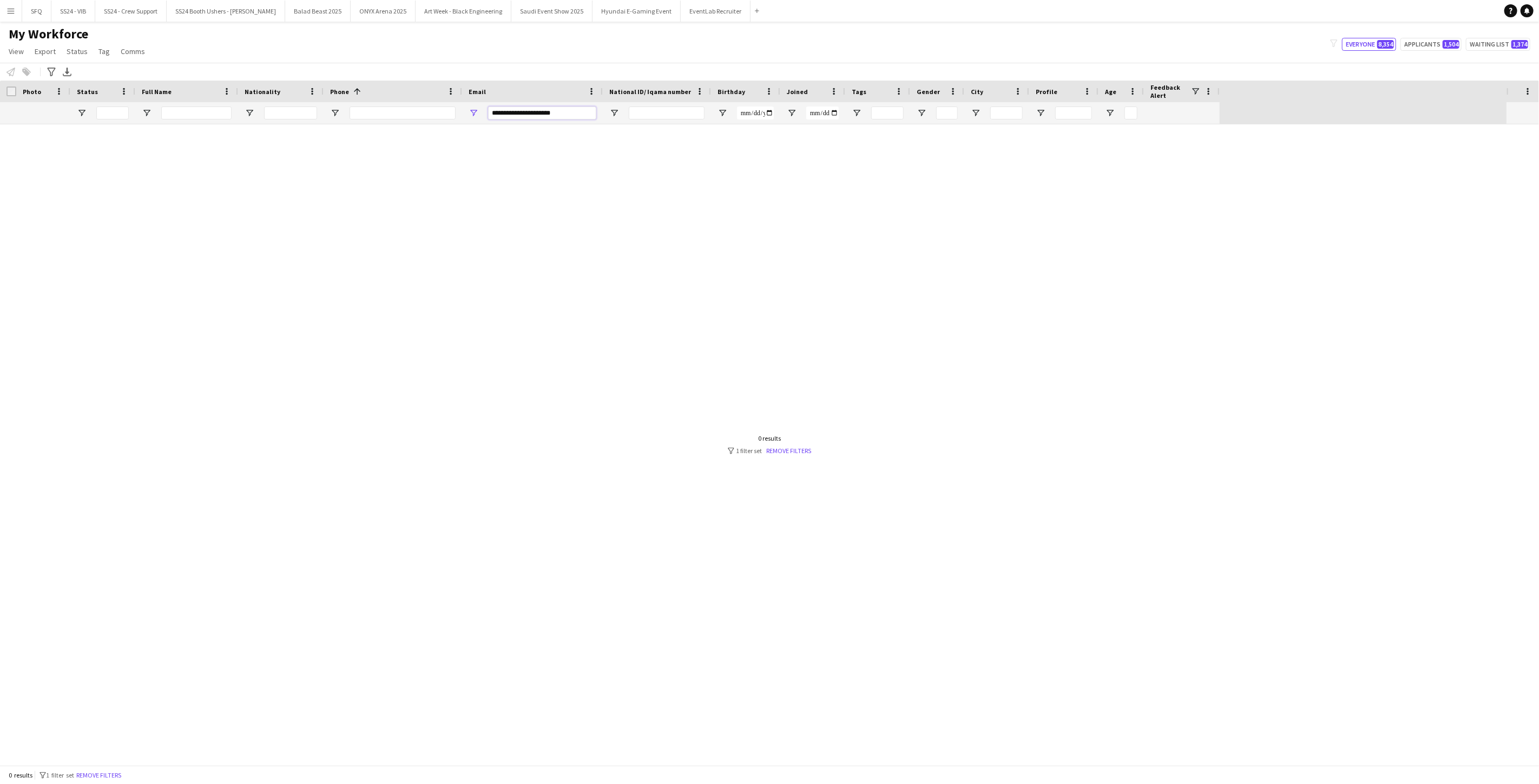
click at [554, 109] on input "**********" at bounding box center [543, 112] width 109 height 13
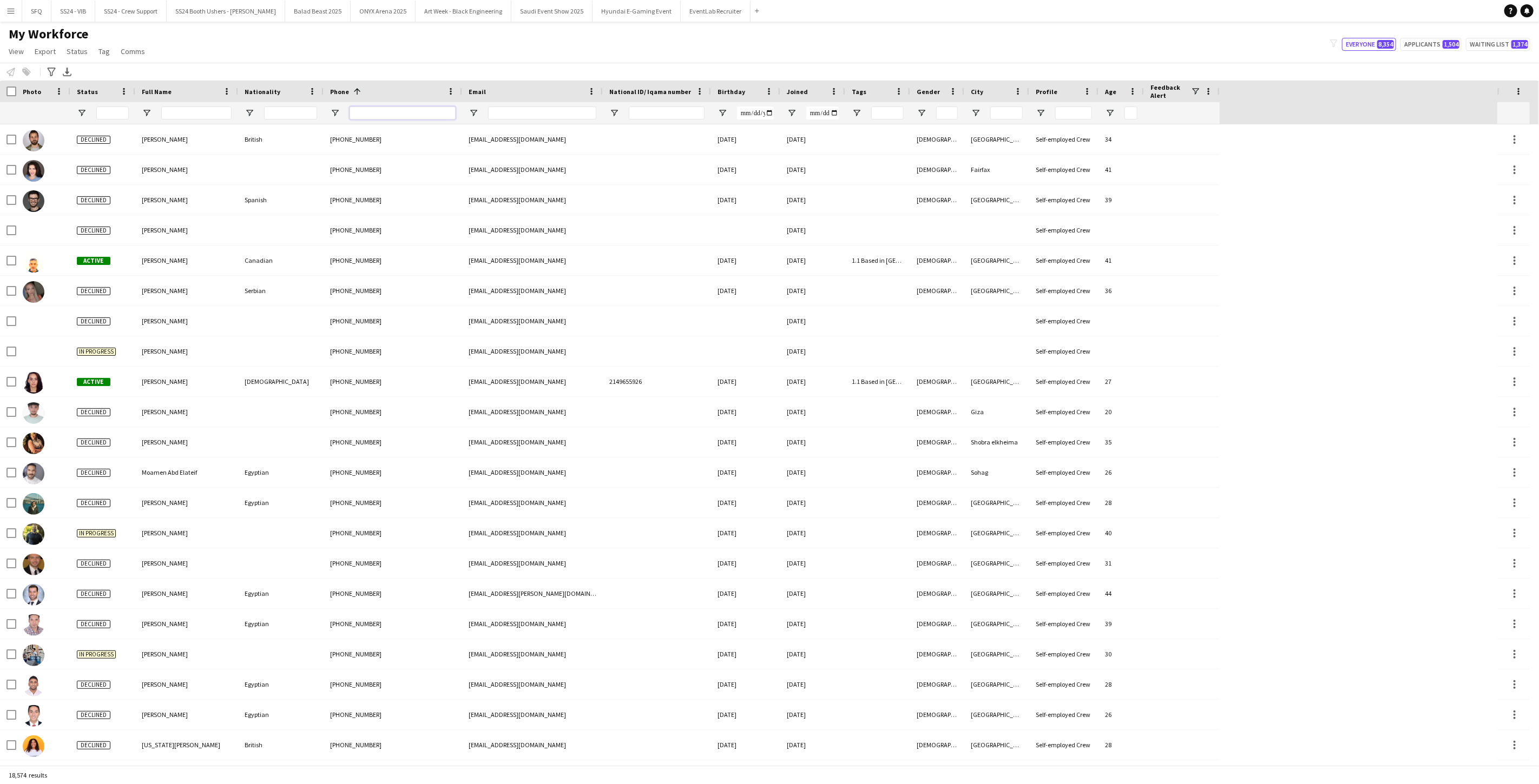
click at [393, 112] on input "Phone Filter Input" at bounding box center [402, 112] width 106 height 13
paste input "*********"
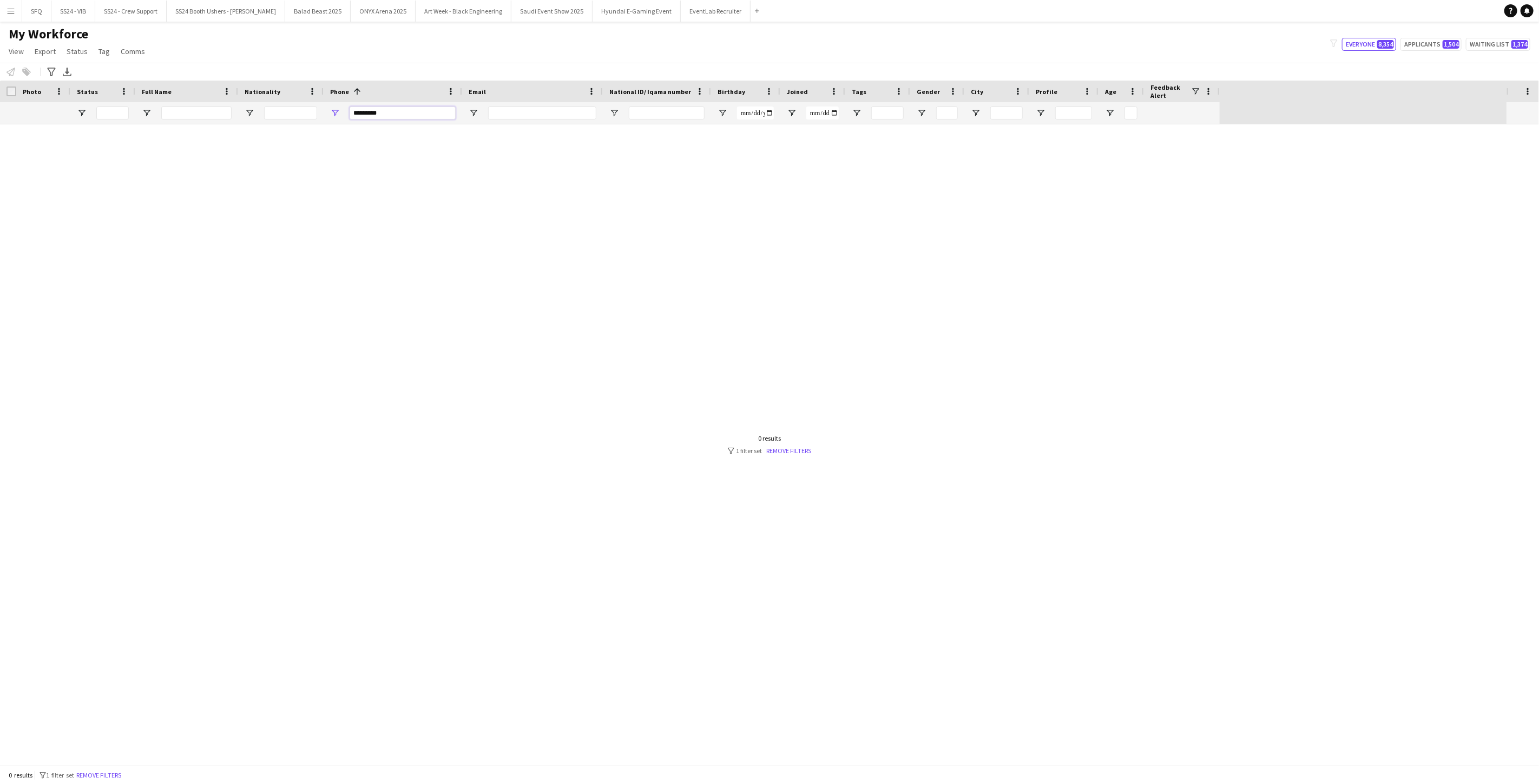
type input "*********"
click at [787, 456] on div at bounding box center [753, 444] width 1506 height 641
click at [787, 450] on link "Remove filters" at bounding box center [789, 451] width 45 height 8
